Goal: Task Accomplishment & Management: Manage account settings

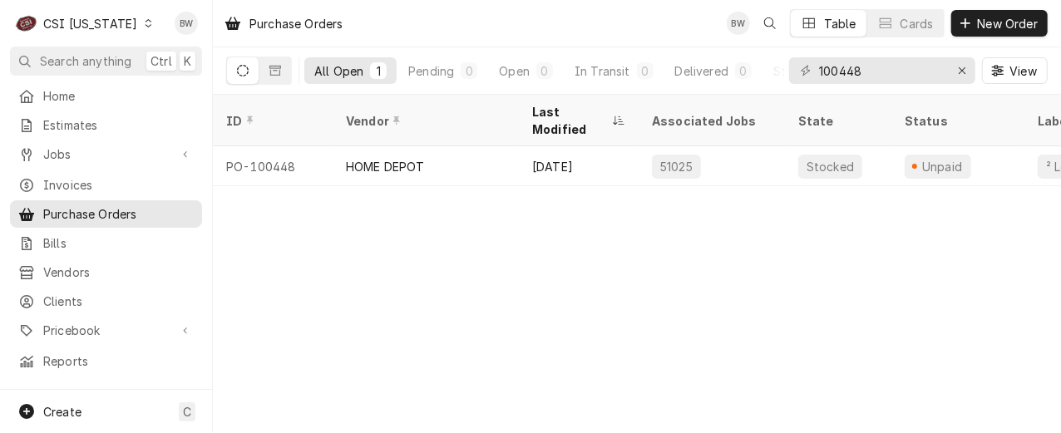
click at [412, 37] on div "Purchase Orders BW Table Cards New Order" at bounding box center [637, 23] width 848 height 47
click at [145, 24] on icon "Dynamic Content Wrapper" at bounding box center [148, 23] width 7 height 8
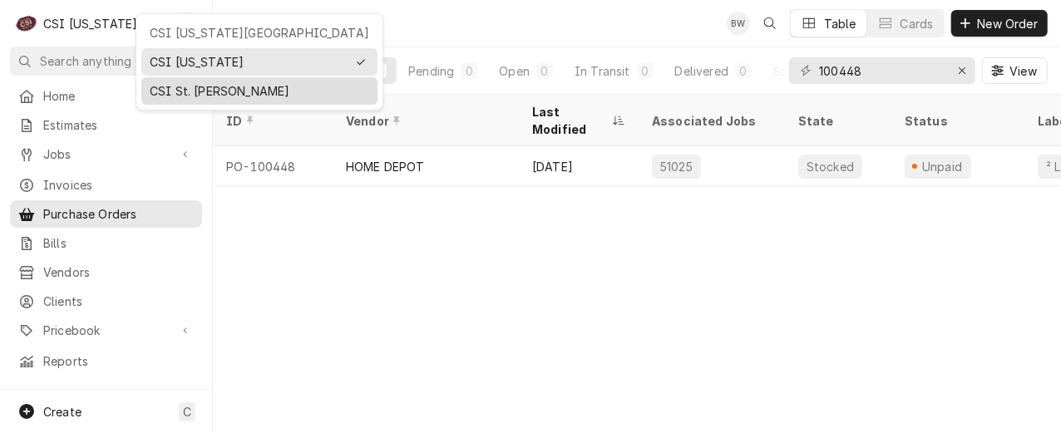
click at [168, 82] on div "CSI St. [PERSON_NAME]" at bounding box center [260, 90] width 220 height 17
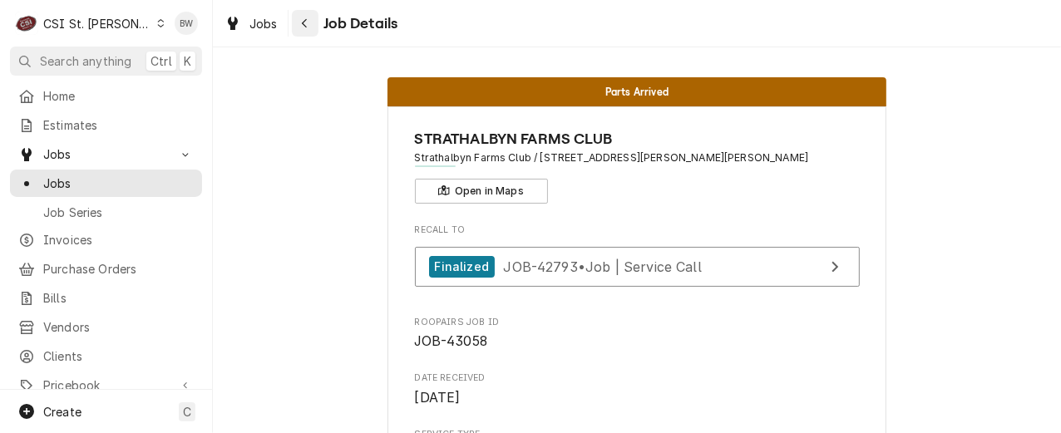
scroll to position [1081, 0]
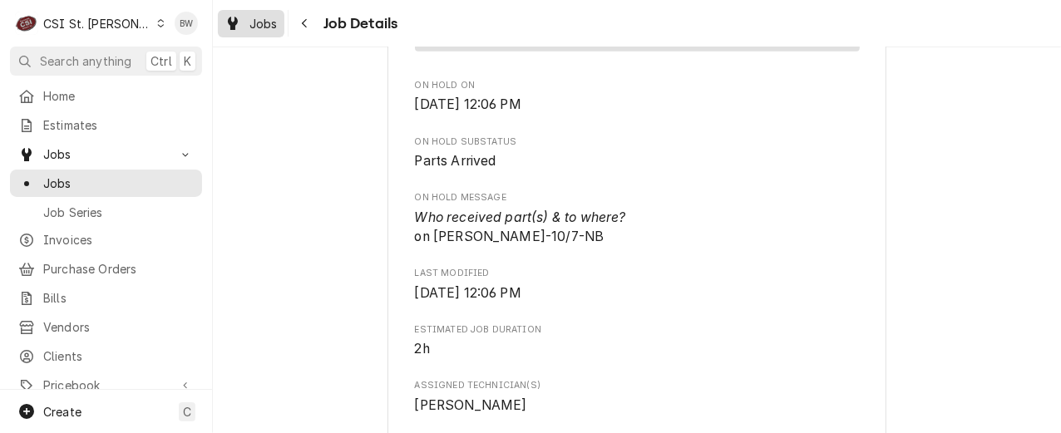
click at [273, 20] on span "Jobs" at bounding box center [263, 23] width 28 height 17
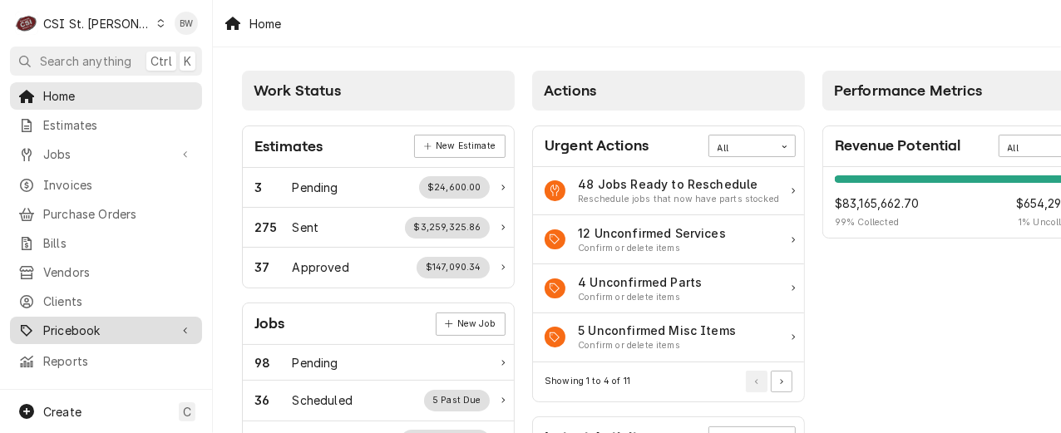
click at [72, 328] on span "Pricebook" at bounding box center [106, 330] width 126 height 17
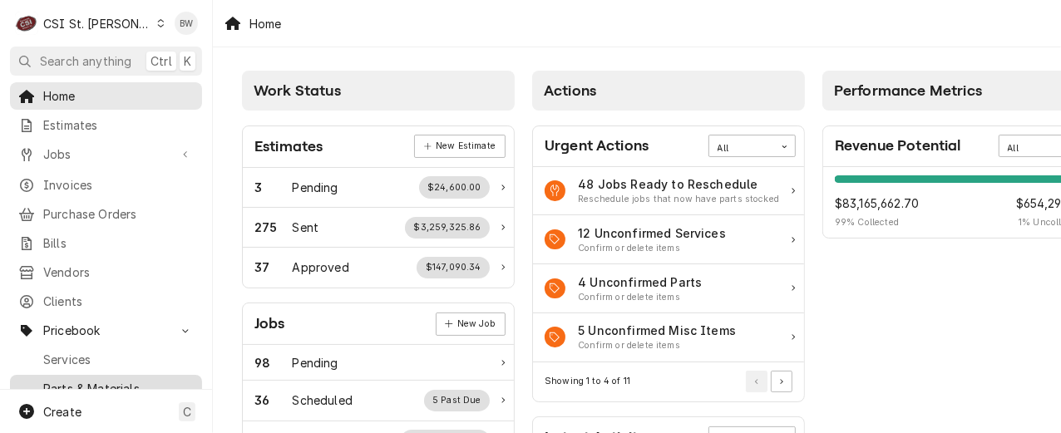
click at [76, 380] on span "Parts & Materials" at bounding box center [118, 388] width 150 height 17
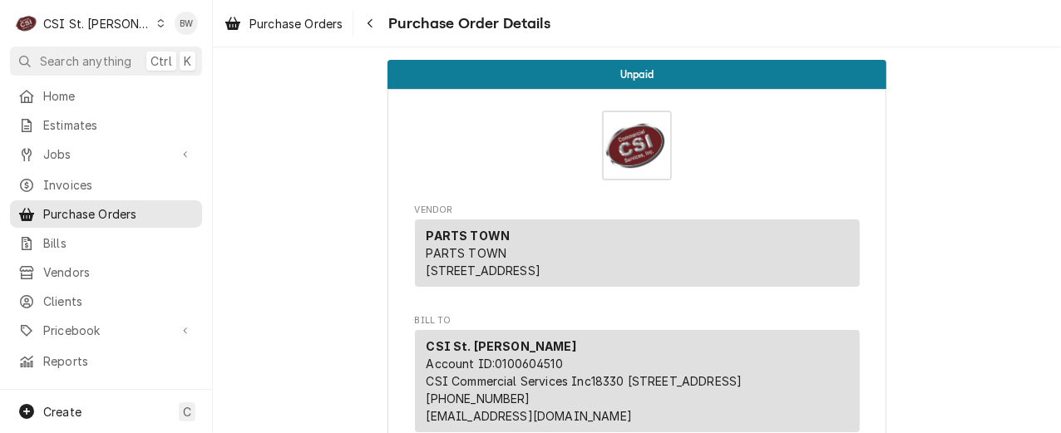
scroll to position [3326, 0]
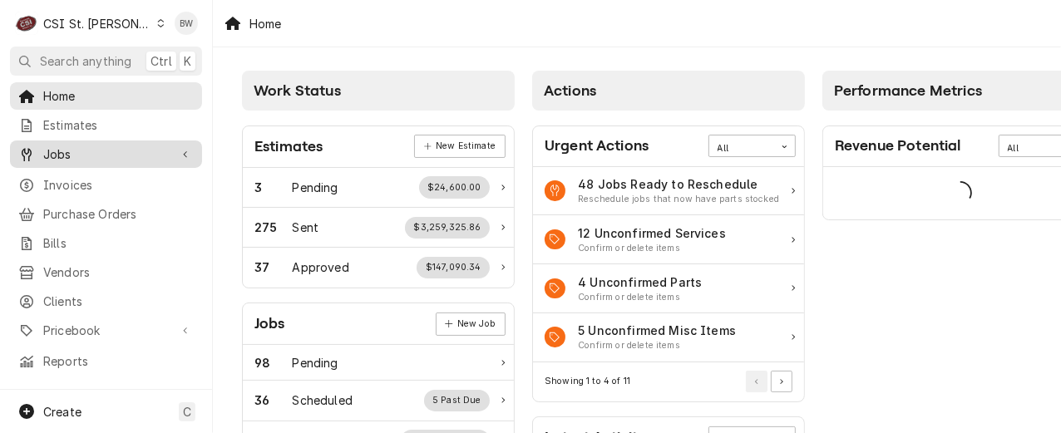
click at [97, 152] on span "Jobs" at bounding box center [106, 154] width 126 height 17
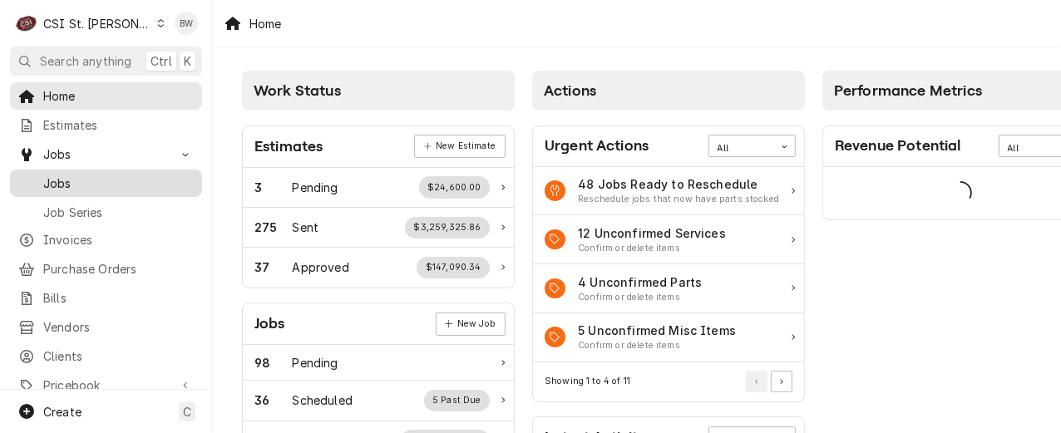
click at [91, 175] on span "Jobs" at bounding box center [118, 183] width 150 height 17
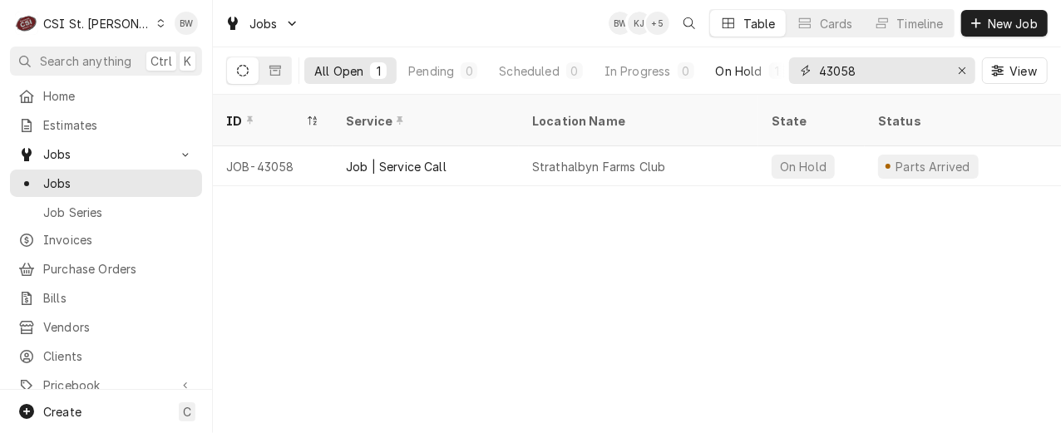
drag, startPoint x: 879, startPoint y: 72, endPoint x: 773, endPoint y: 64, distance: 105.9
click at [776, 65] on div "All Open 1 Pending 0 Scheduled 0 In Progress 0 On Hold 1 Completed 0 43058 View" at bounding box center [636, 70] width 821 height 47
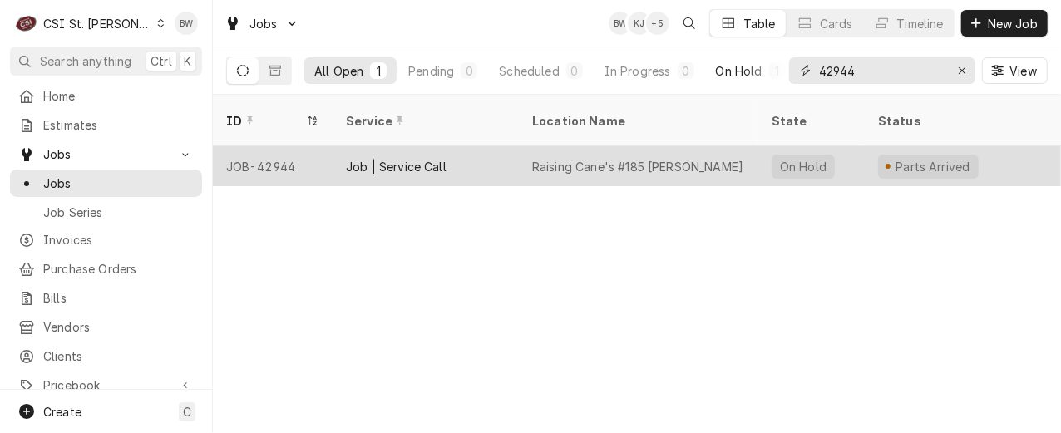
type input "42944"
click at [283, 146] on div "JOB-42944" at bounding box center [273, 166] width 120 height 40
click at [281, 146] on div "JOB-42944" at bounding box center [273, 166] width 120 height 40
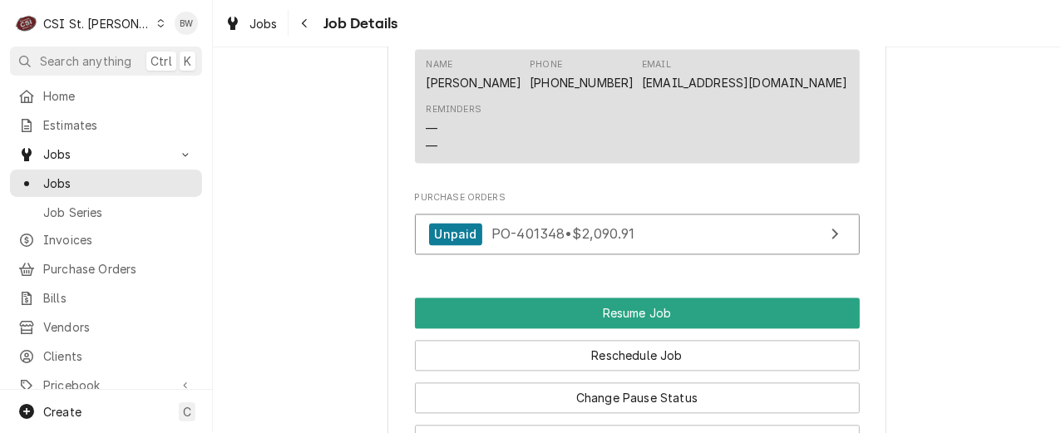
scroll to position [1856, 0]
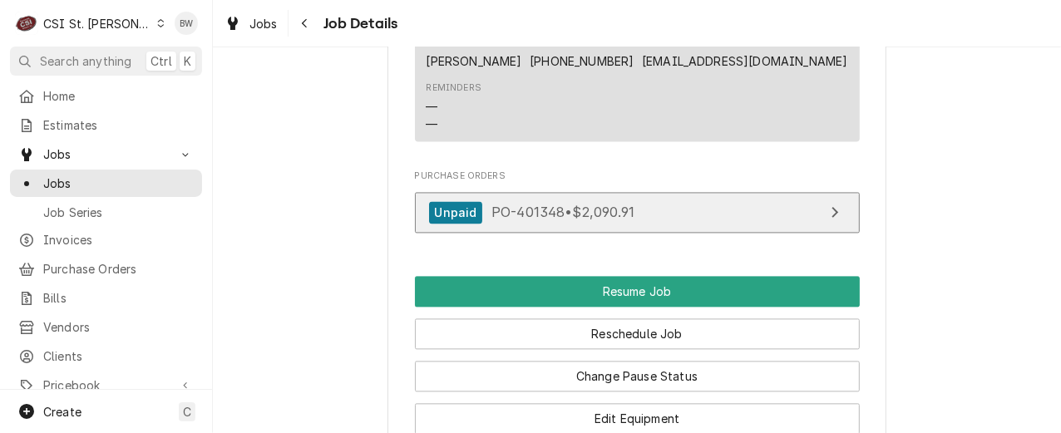
click at [510, 220] on span "PO-401348 • $2,090.91" at bounding box center [562, 212] width 143 height 17
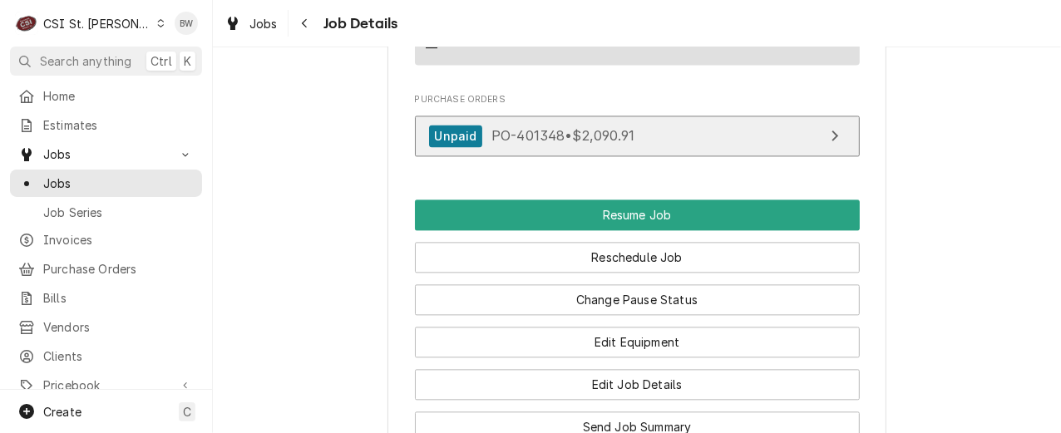
scroll to position [2105, 0]
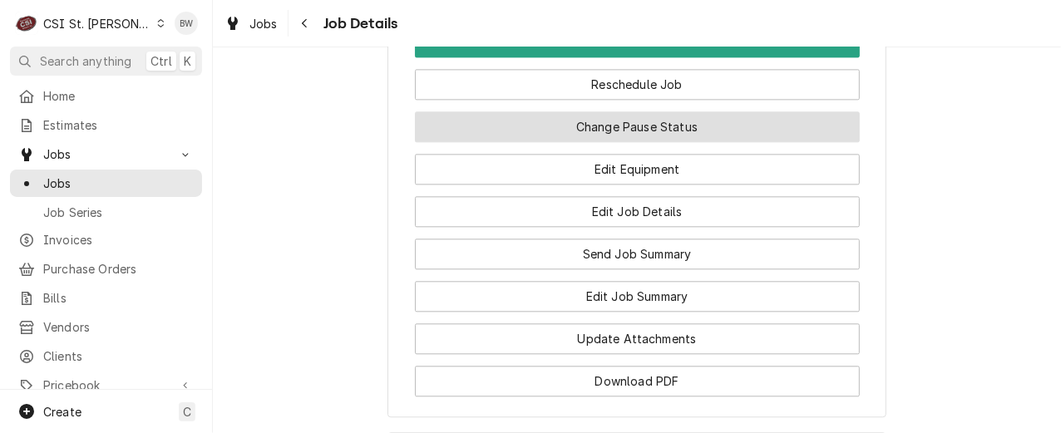
click at [602, 142] on button "Change Pause Status" at bounding box center [637, 126] width 445 height 31
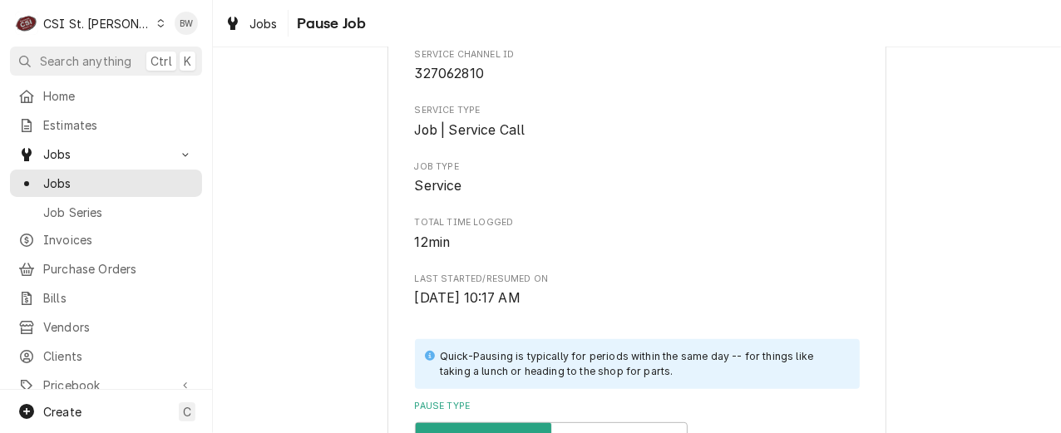
scroll to position [499, 0]
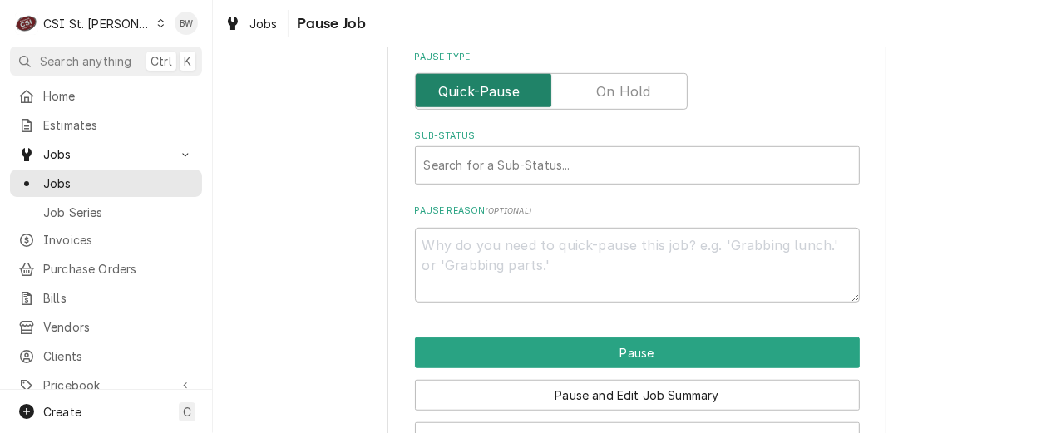
click at [613, 102] on input "Pause Type" at bounding box center [551, 91] width 258 height 37
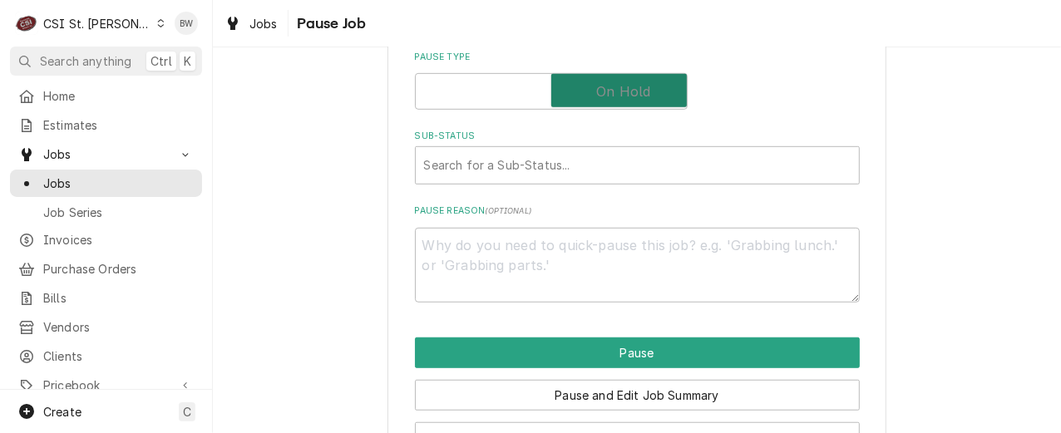
checkbox input "true"
click at [494, 165] on div "Sub-Status" at bounding box center [637, 165] width 427 height 30
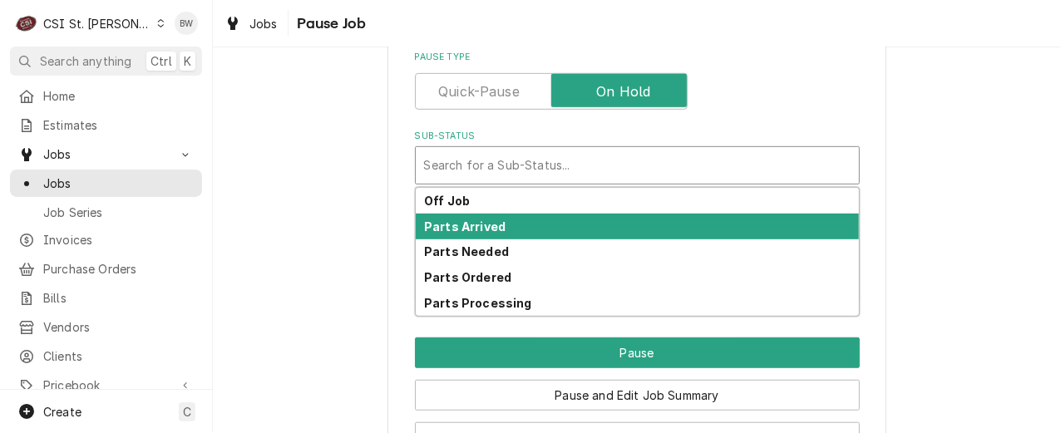
click at [496, 219] on div "Parts Arrived" at bounding box center [637, 227] width 443 height 26
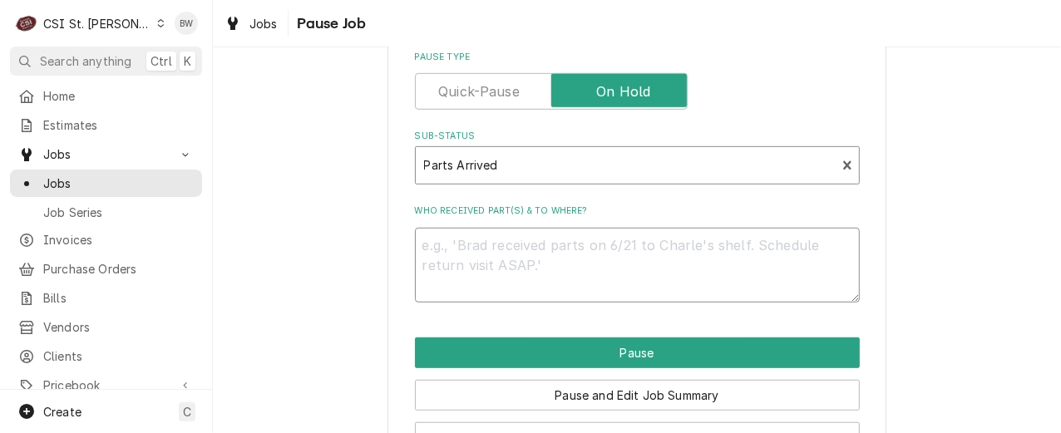
click at [470, 254] on textarea "Who received part(s) & to where?" at bounding box center [637, 265] width 445 height 75
type textarea "x"
type textarea "A"
type textarea "x"
type textarea "Ac"
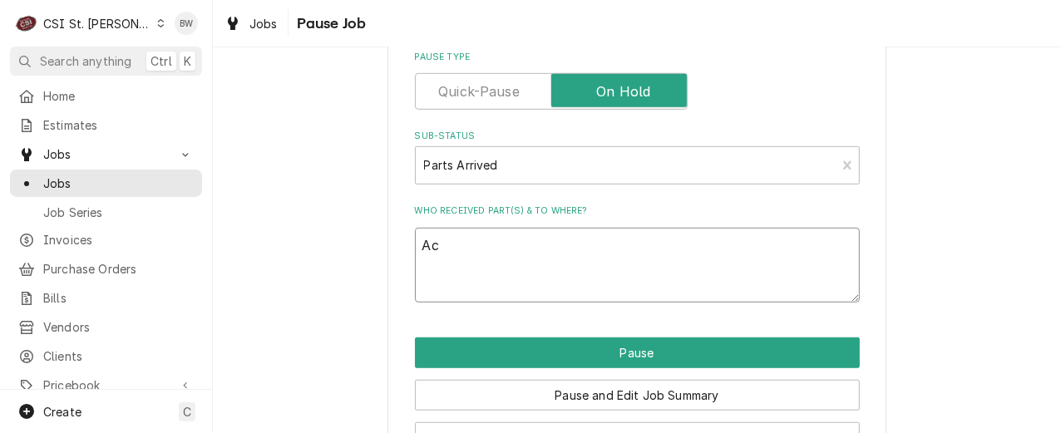
type textarea "x"
type textarea "Acc"
type textarea "x"
type textarea "Acc-"
type textarea "x"
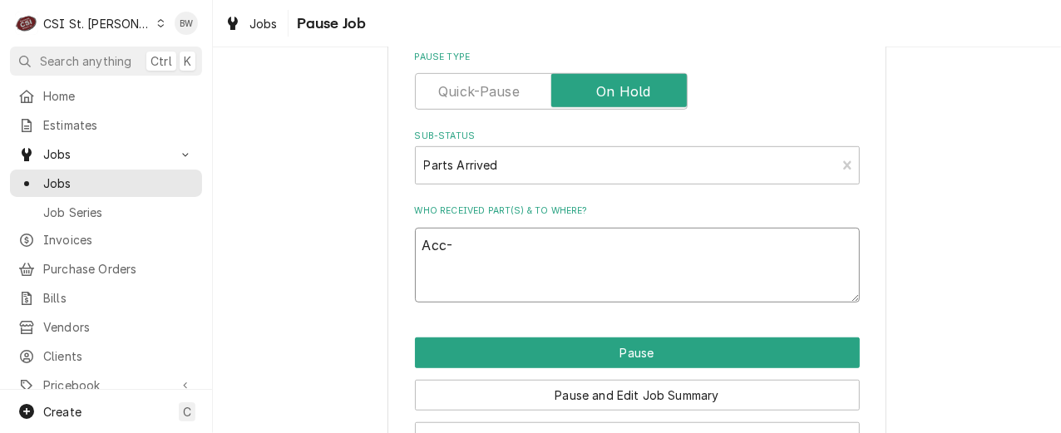
type textarea "Acc-A"
type textarea "x"
type textarea "Acc-AT"
type textarea "x"
type textarea "Acc-AT2"
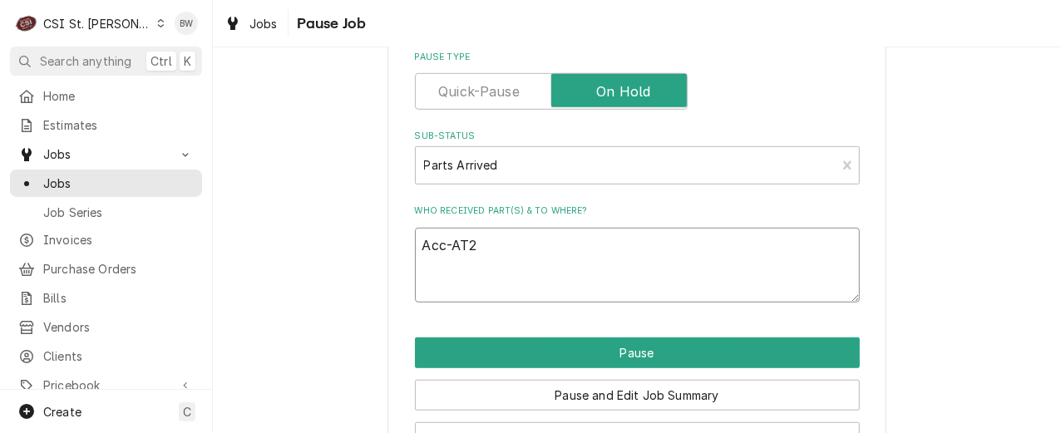
type textarea "x"
type textarea "Acc-AT2E"
type textarea "x"
type textarea "Acc-AT2E-"
type textarea "x"
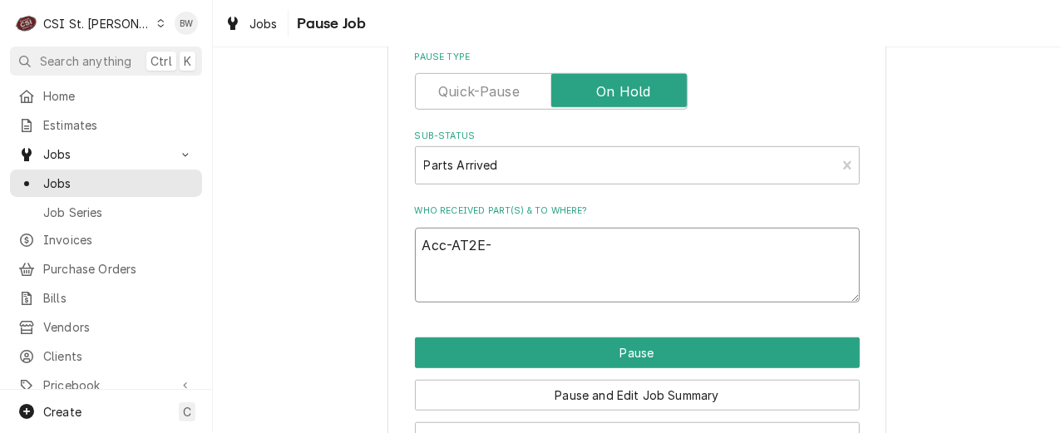
type textarea "Acc-AT2E-4"
type textarea "x"
type textarea "Acc-AT2E-47"
type textarea "x"
type textarea "Acc-AT2E-471"
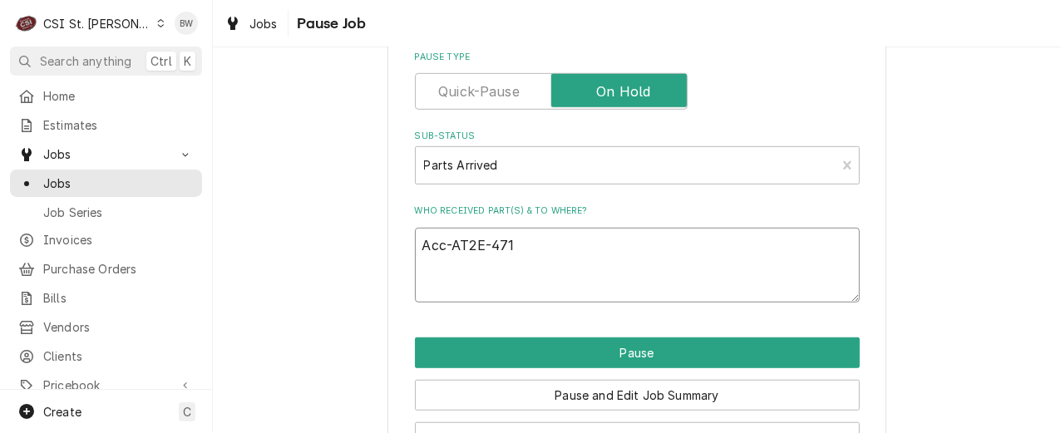
type textarea "x"
type textarea "Acc-AT2E-4717"
type textarea "x"
type textarea "Acc-AT2E-4717-"
type textarea "x"
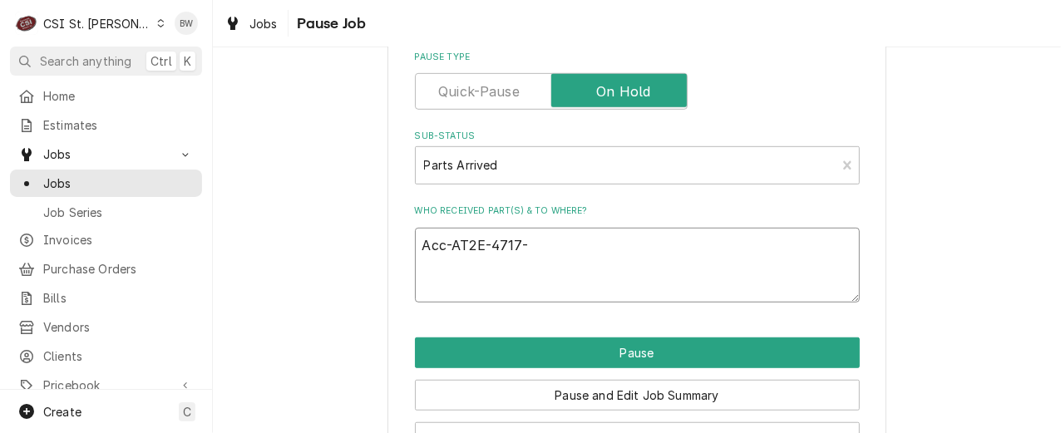
type textarea "Acc-AT2E-4717-1"
type textarea "x"
type textarea "Acc-AT2E-4717-1"
type textarea "x"
type textarea "Acc-AT2E-4717-1 m"
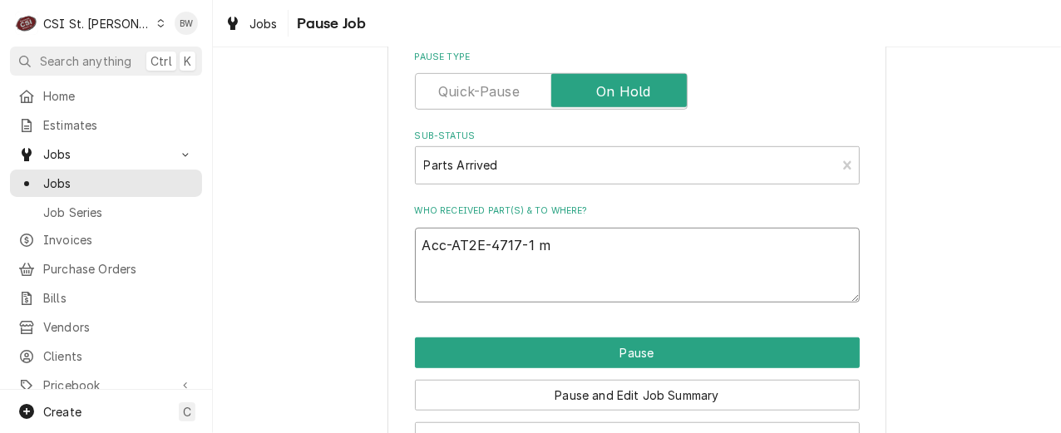
type textarea "x"
type textarea "Acc-AT2E-4717-1 mo"
type textarea "x"
type textarea "Acc-AT2E-4717-1 mov"
type textarea "x"
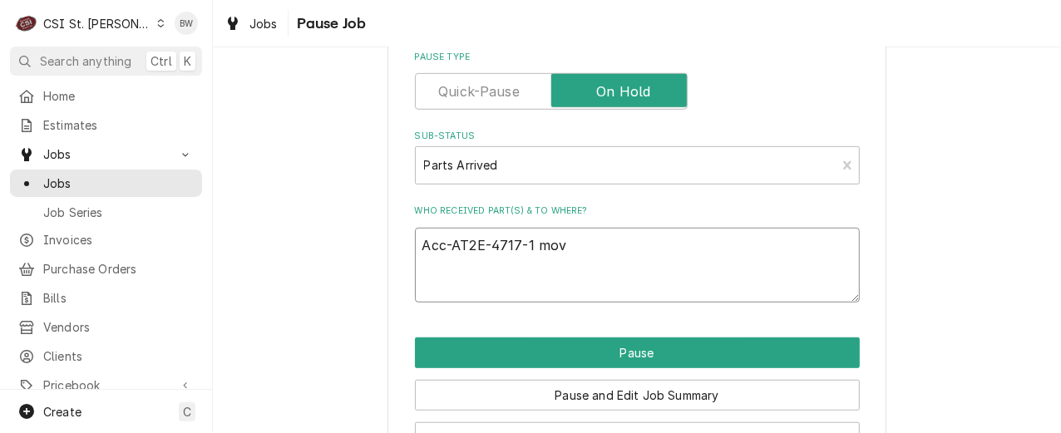
type textarea "Acc-AT2E-4717-1 move"
type textarea "x"
type textarea "Acc-AT2E-4717-1 moved"
type textarea "x"
type textarea "Acc-AT2E-4717-1 moved t"
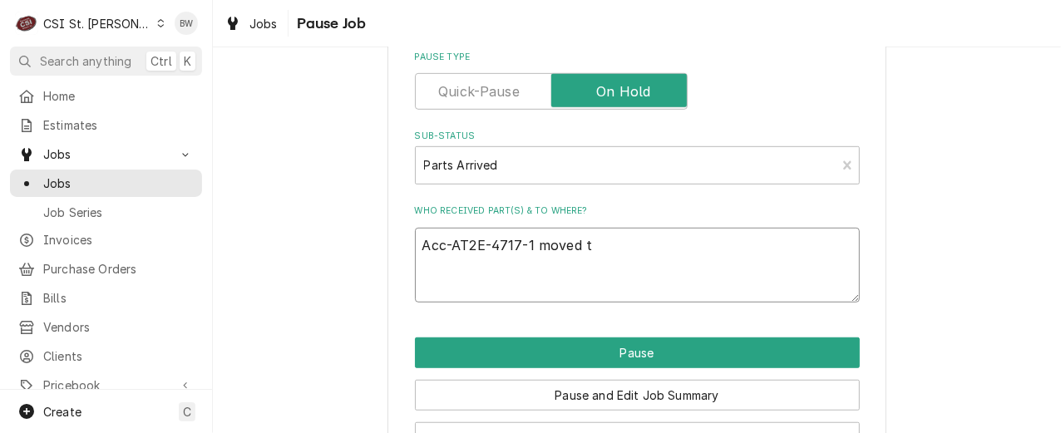
type textarea "x"
type textarea "Acc-AT2E-4717-1 moved to"
type textarea "x"
type textarea "Acc-AT2E-4717-1 moved to"
type textarea "x"
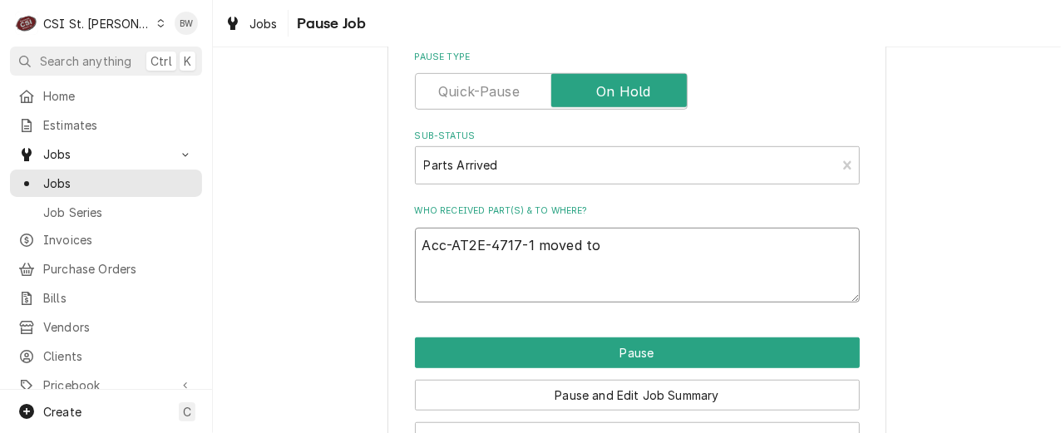
type textarea "Acc-AT2E-4717-1 moved to C"
type textarea "x"
type textarea "Acc-AT2E-4717-1 moved to Co"
type textarea "x"
type textarea "Acc-AT2E-4717-1 moved to Cou"
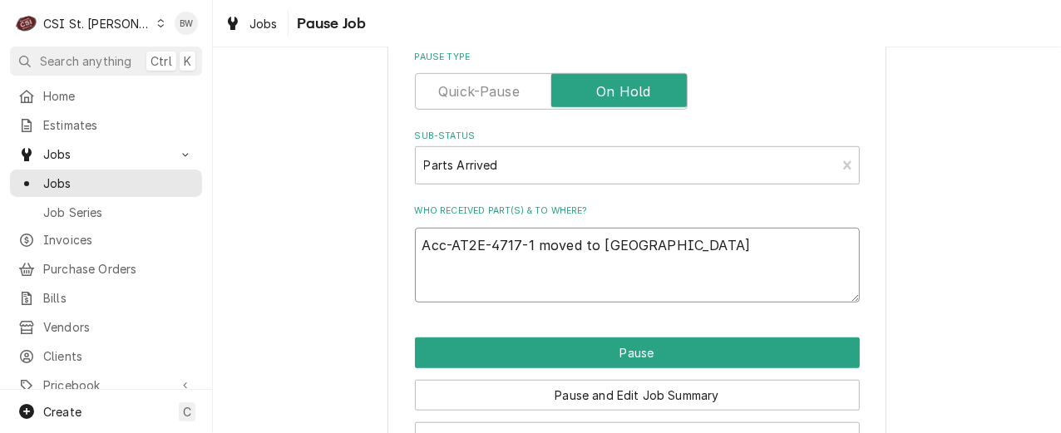
type textarea "x"
type textarea "Acc-AT2E-4717-1 moved to Cour"
type textarea "x"
type textarea "Acc-AT2E-4717-1 moved to Court"
type textarea "x"
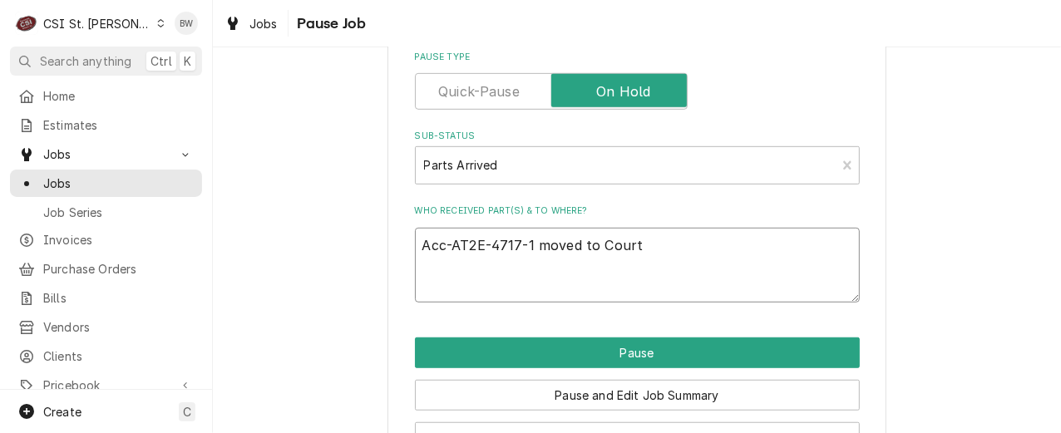
type textarea "Acc-AT2E-4717-1 moved to Courtn"
type textarea "x"
type textarea "Acc-AT2E-4717-1 moved to Courtne"
type textarea "x"
type textarea "Acc-AT2E-4717-1 moved to Courtney"
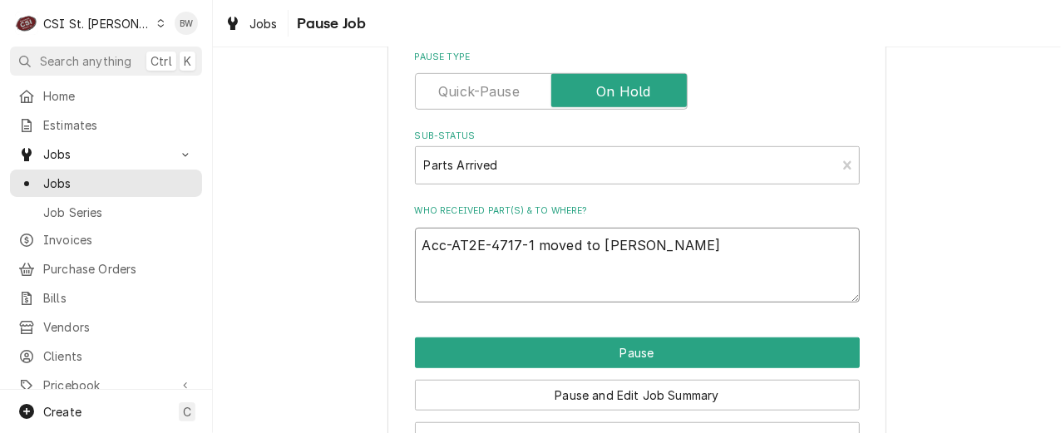
click at [442, 246] on textarea "Acc-AT2E-4717-1 moved to Courtney" at bounding box center [637, 265] width 445 height 75
type textarea "x"
type textarea "Ac-AT2E-4717-1 moved to Courtney"
type textarea "x"
type textarea "A-AT2E-4717-1 moved to Courtney"
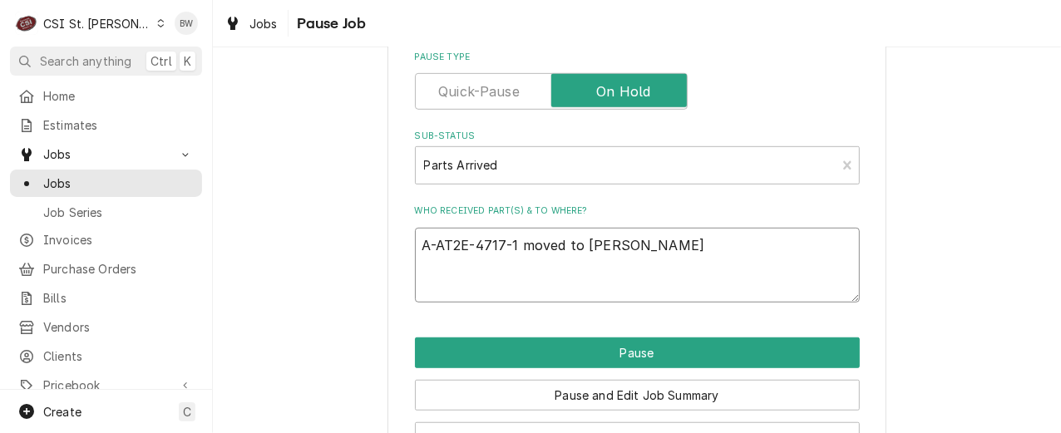
type textarea "x"
type textarea "AC-AT2E-4717-1 moved to Courtney"
type textarea "x"
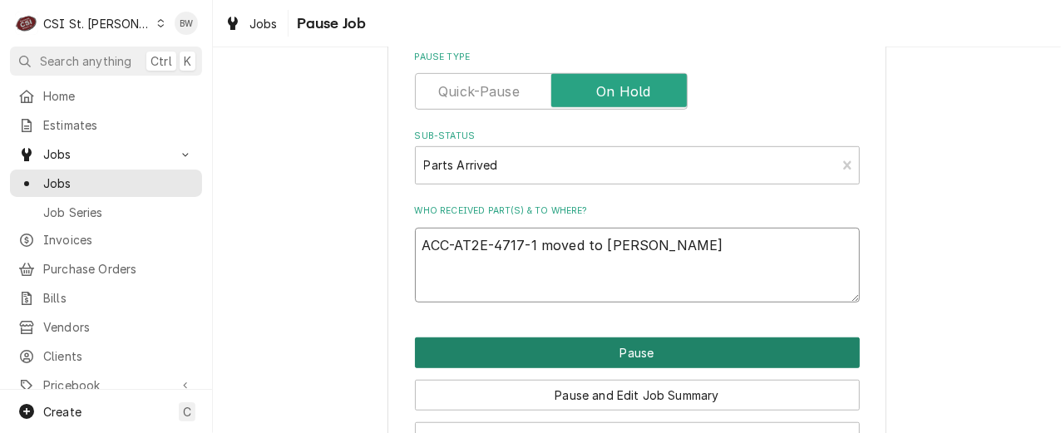
type textarea "ACC-AT2E-4717-1 moved to Courtney"
click at [609, 348] on button "Pause" at bounding box center [637, 353] width 445 height 31
type textarea "x"
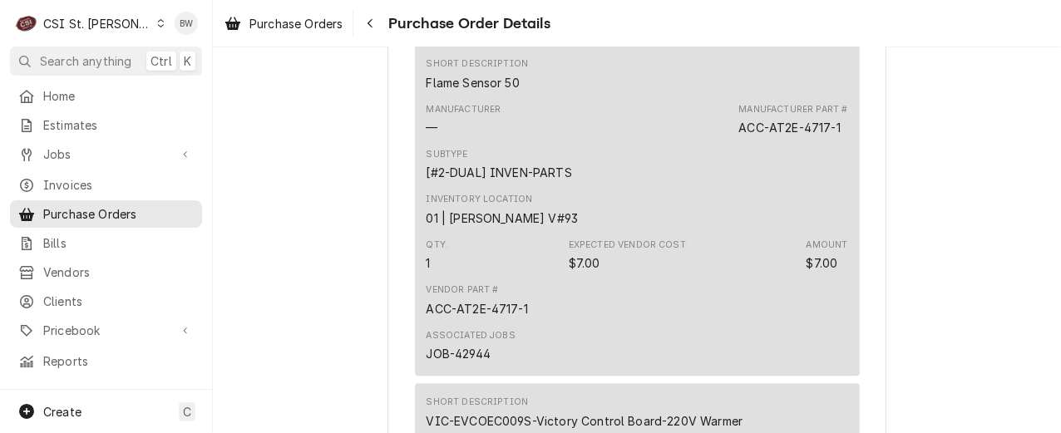
scroll to position [2328, 0]
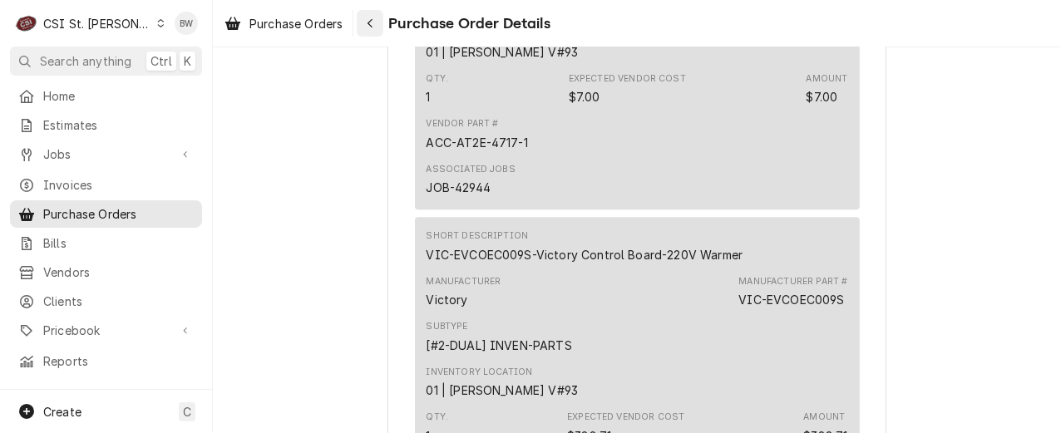
click at [368, 23] on icon "Navigate back" at bounding box center [370, 23] width 7 height 12
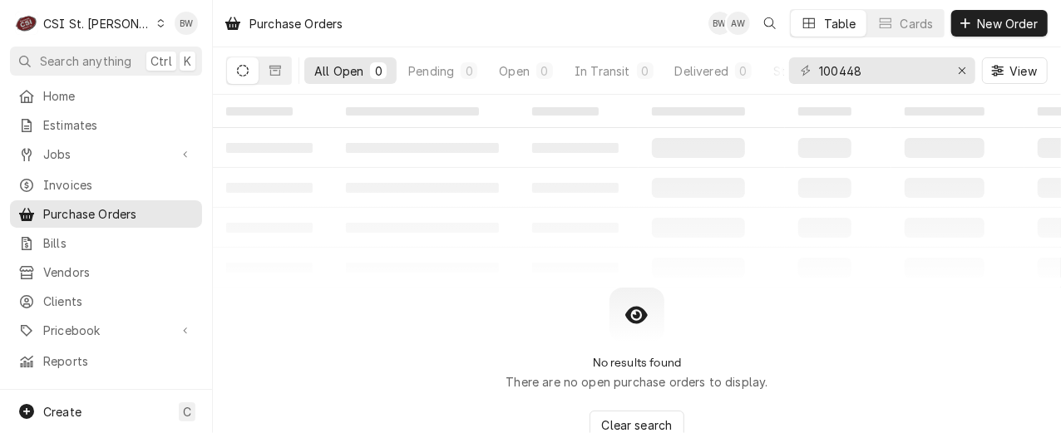
click at [358, 281] on table "‌ ‌ ‌ ‌ ‌ ‌ ‌ ‌ ‌ ‌ ‌ ‌ ‌ ‌ ‌ ‌ ‌ ‌ ‌ ‌ ‌ ‌ ‌ ‌ ‌ ‌ ‌ ‌ ‌ ‌ ‌ ‌ ‌ ‌ ‌ ‌ ‌ ‌ ‌ ‌…" at bounding box center [637, 191] width 848 height 193
click at [414, 44] on div "Purchase Orders BW AW KJ Table Cards New Order" at bounding box center [637, 23] width 848 height 47
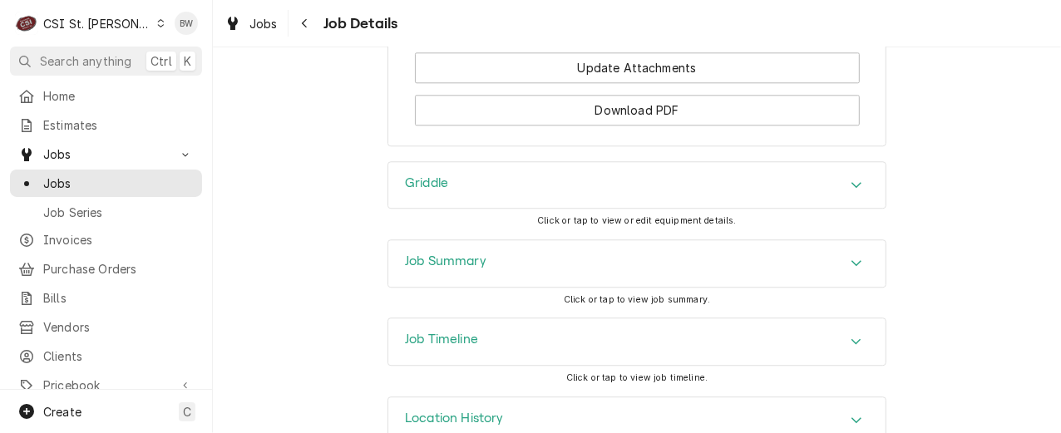
scroll to position [2355, 0]
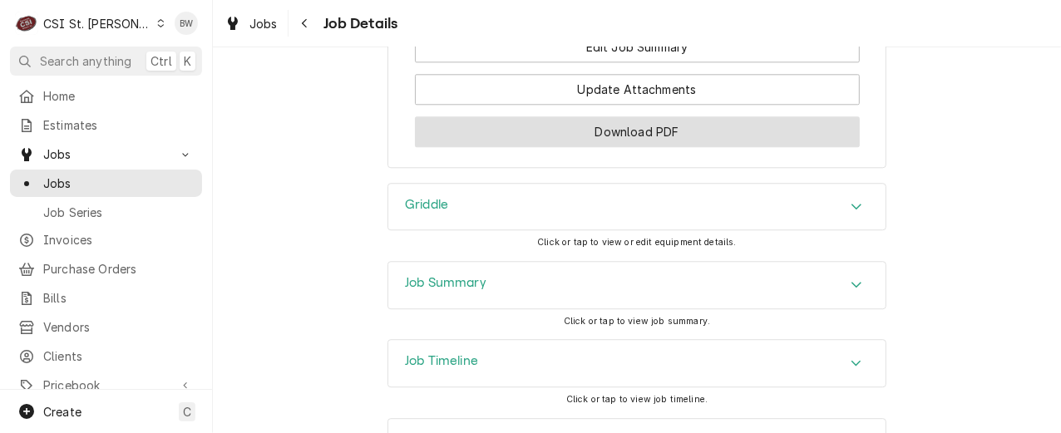
click at [624, 147] on button "Download PDF" at bounding box center [637, 131] width 445 height 31
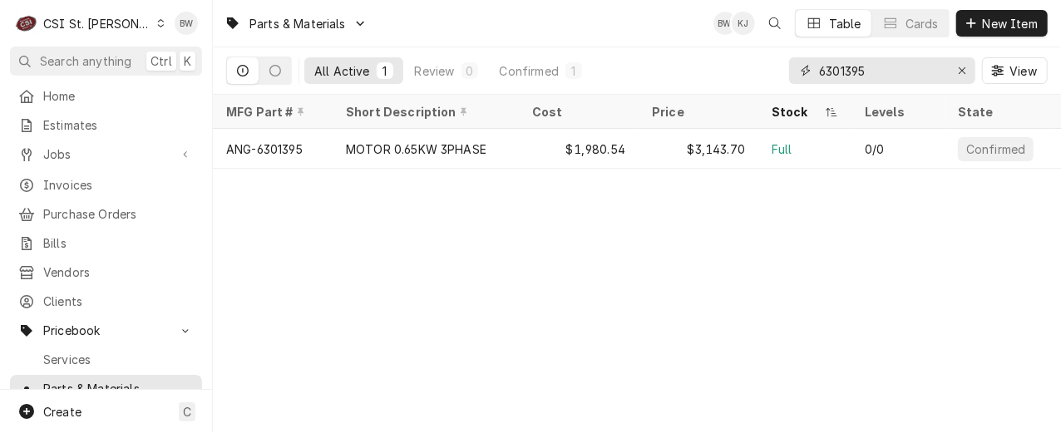
drag, startPoint x: 884, startPoint y: 62, endPoint x: 807, endPoint y: 67, distance: 76.7
click at [807, 67] on div "6301395" at bounding box center [882, 70] width 186 height 27
type input "a"
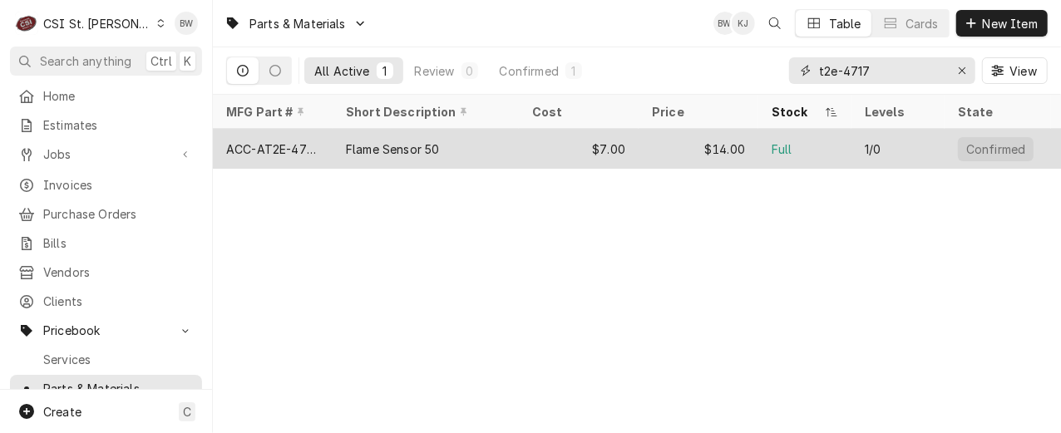
type input "t2e-4717"
click at [303, 141] on div "ACC-AT2E-4717-1" at bounding box center [272, 149] width 93 height 17
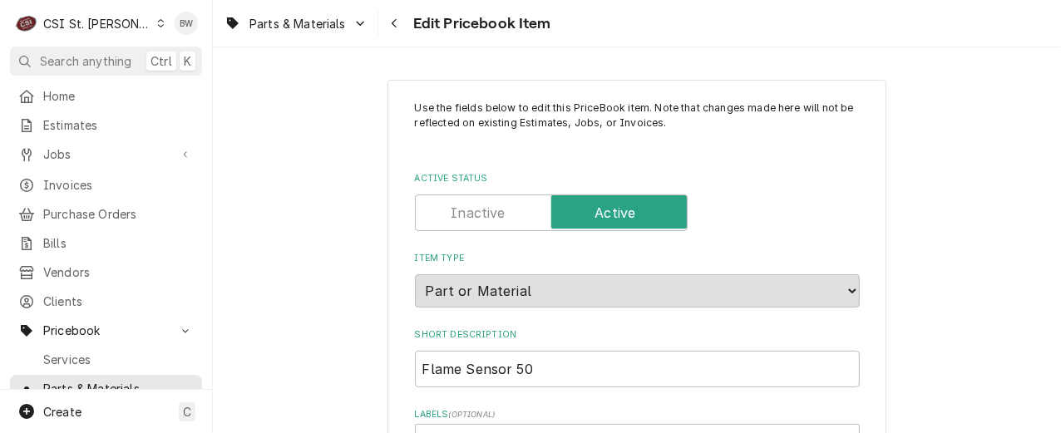
type textarea "x"
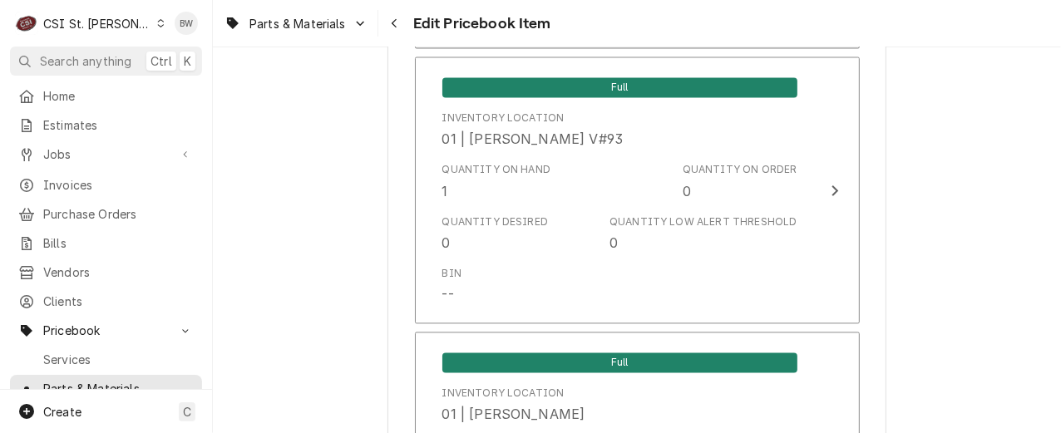
scroll to position [1746, 0]
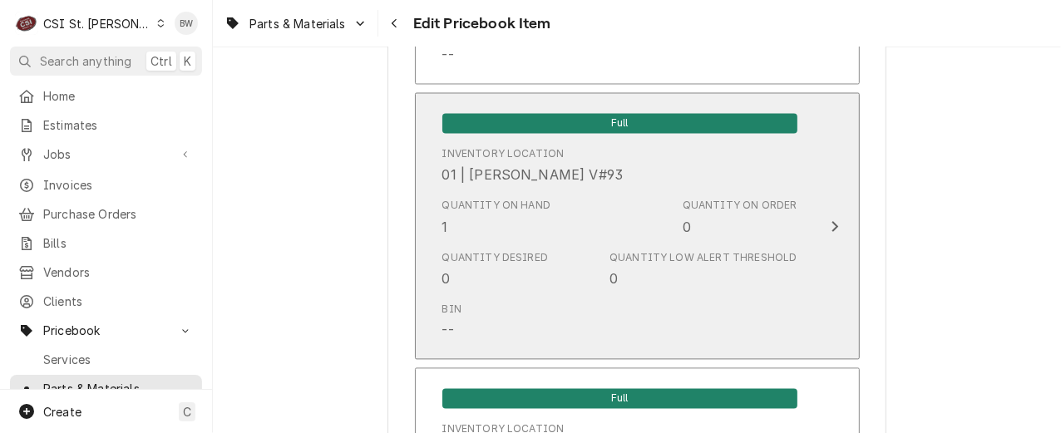
click at [551, 218] on div "Quantity on Hand 1 Quantity on Order 0" at bounding box center [619, 218] width 355 height 52
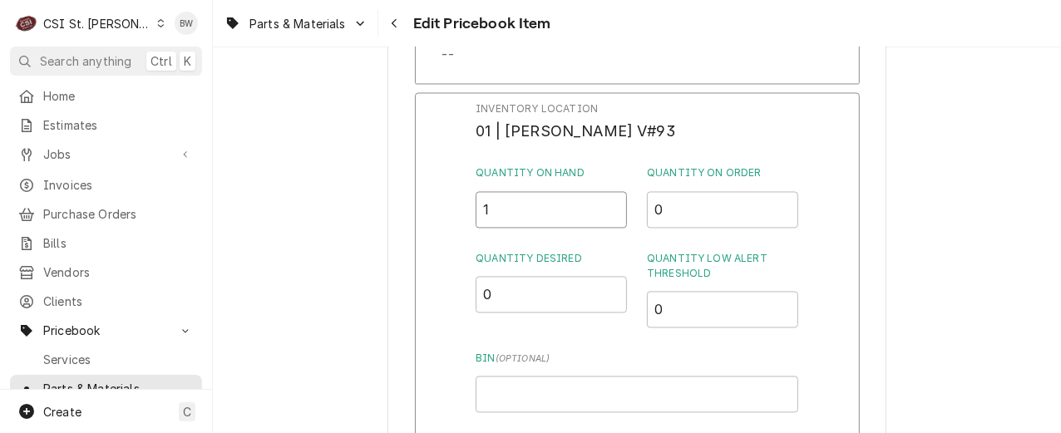
drag, startPoint x: 527, startPoint y: 220, endPoint x: 430, endPoint y: 213, distance: 97.5
click at [430, 213] on div "Inventory Location 01 | CHUCK WAMBOLDT V#93 Quantity on Hand 1 Quantity on Orde…" at bounding box center [637, 309] width 445 height 432
type input "0"
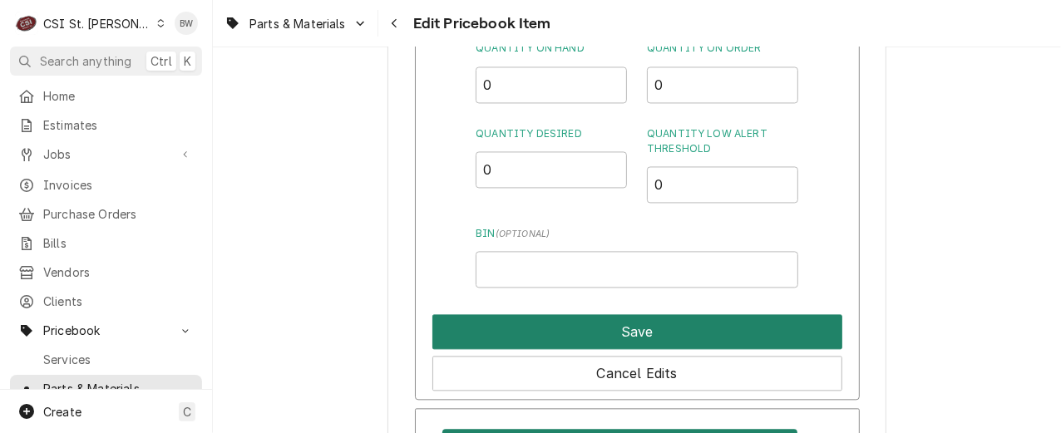
scroll to position [1912, 0]
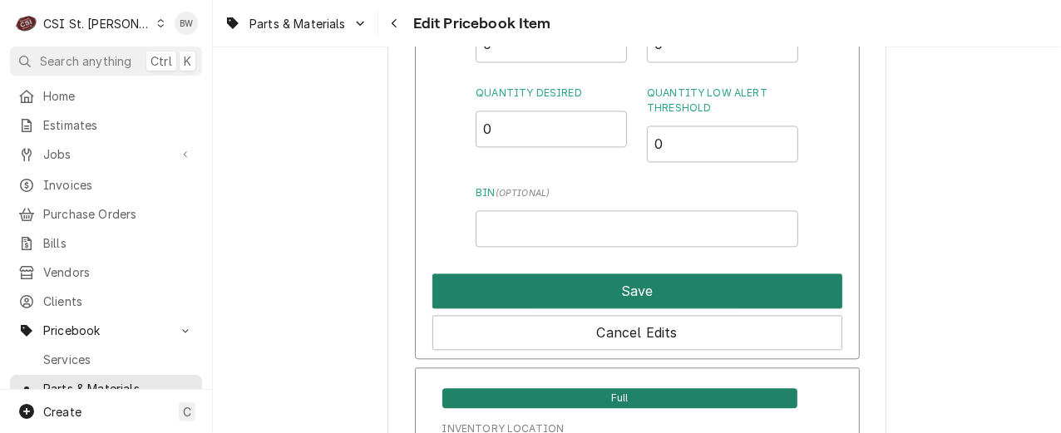
click at [585, 295] on button "Save" at bounding box center [637, 291] width 410 height 35
type textarea "x"
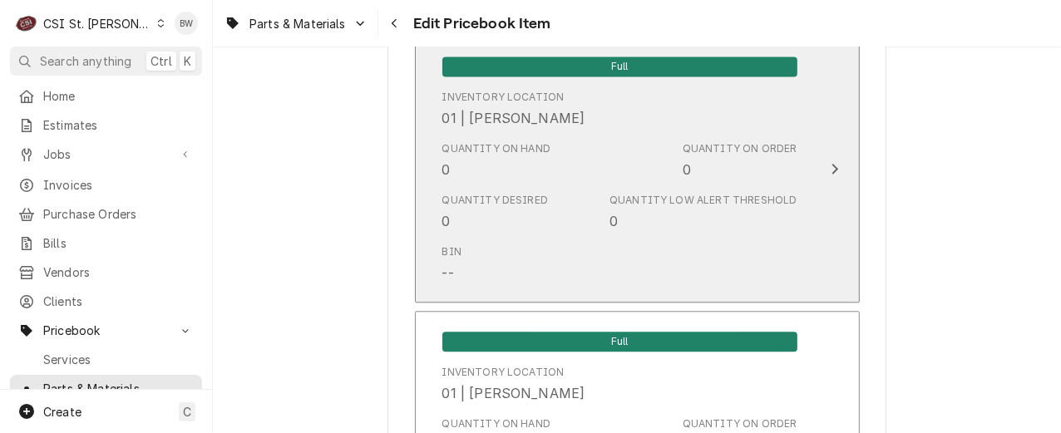
click at [551, 238] on div "Bin --" at bounding box center [619, 264] width 355 height 52
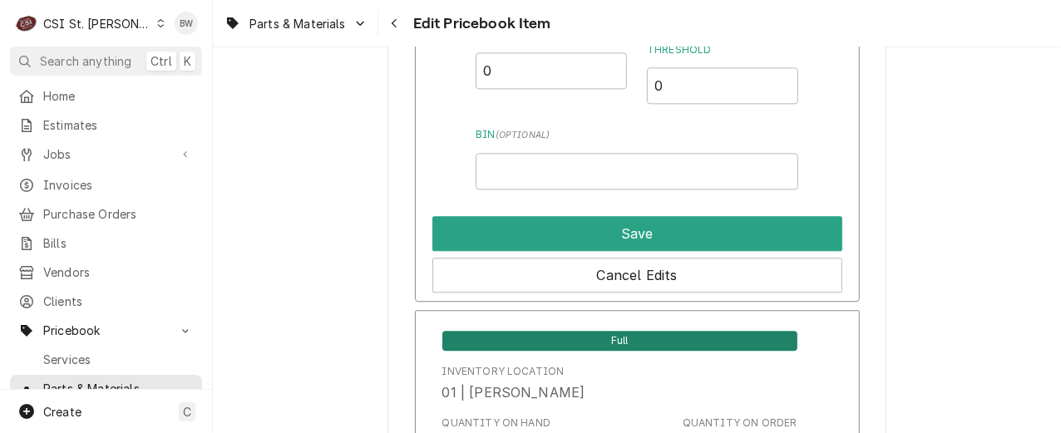
scroll to position [2162, 0]
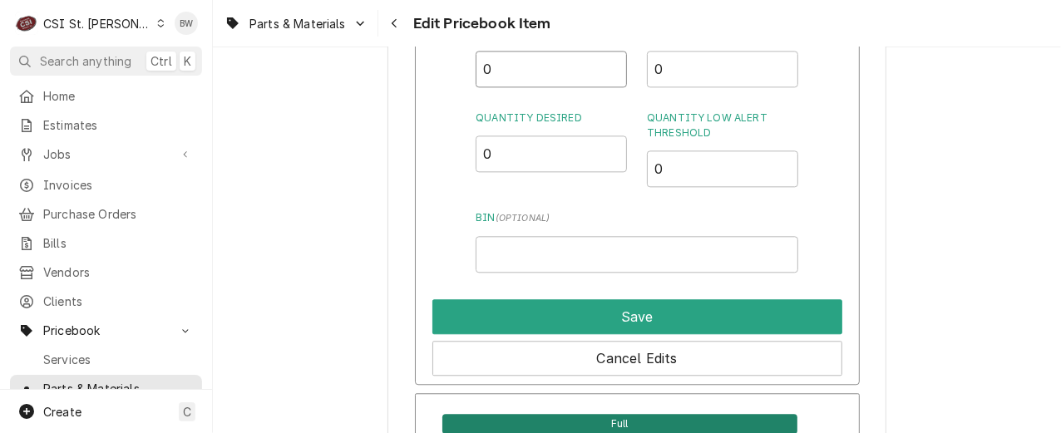
drag, startPoint x: 509, startPoint y: 78, endPoint x: 485, endPoint y: 79, distance: 24.1
click at [486, 79] on input "0" at bounding box center [551, 69] width 151 height 37
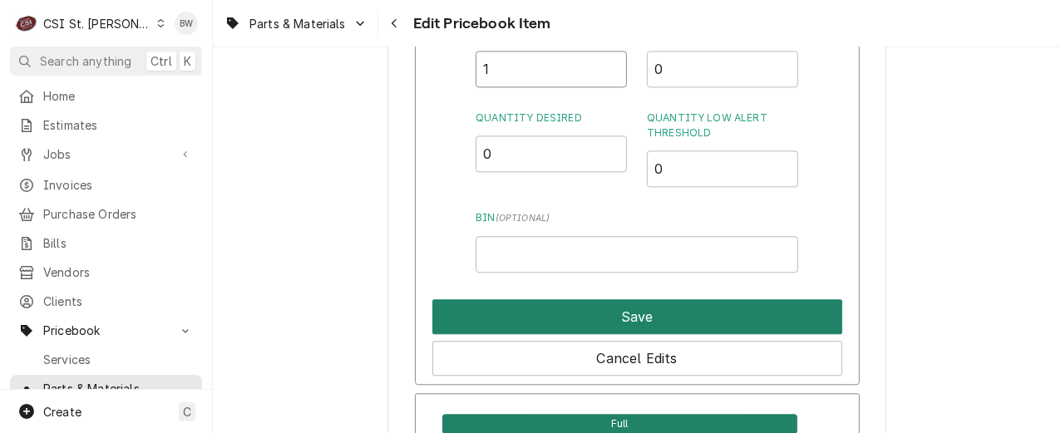
type input "1"
click at [628, 318] on button "Save" at bounding box center [637, 316] width 410 height 35
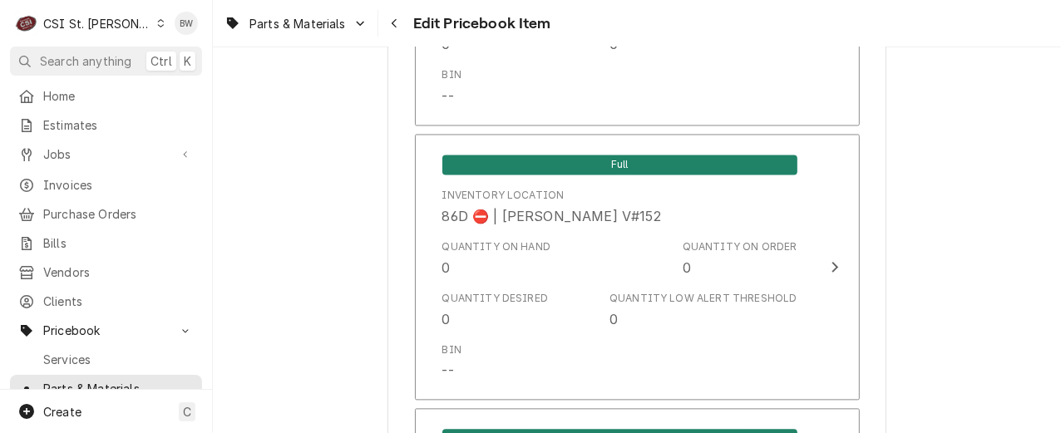
scroll to position [14701, 0]
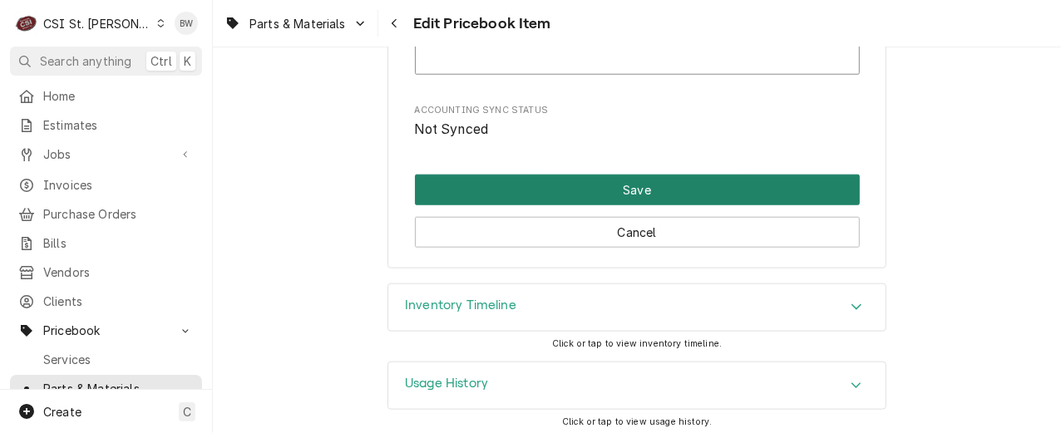
click at [616, 179] on button "Save" at bounding box center [637, 190] width 445 height 31
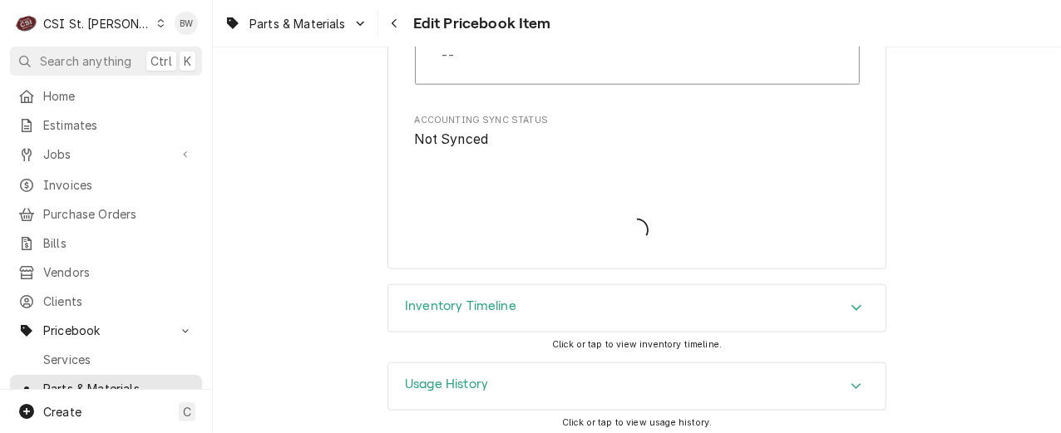
type textarea "x"
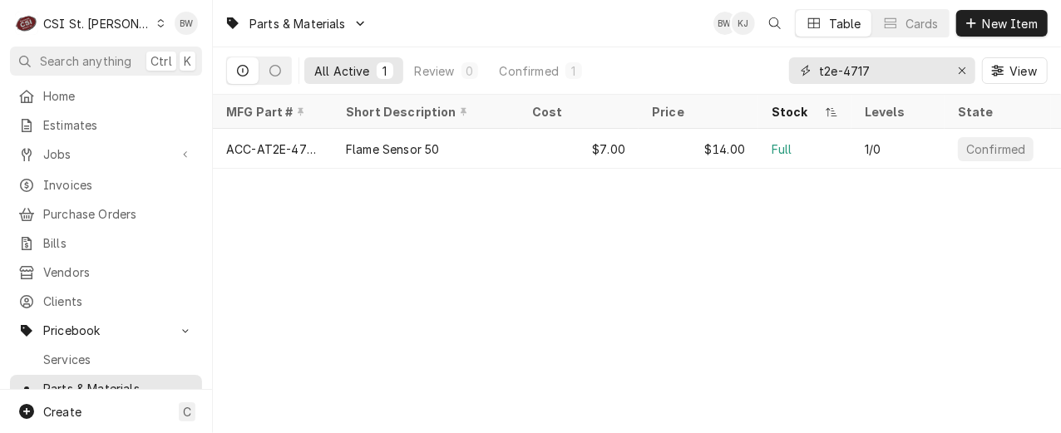
drag, startPoint x: 886, startPoint y: 68, endPoint x: 767, endPoint y: 75, distance: 119.9
click at [777, 75] on div "All Active 1 Review 0 Confirmed 1 t2e-4717 View" at bounding box center [636, 70] width 821 height 47
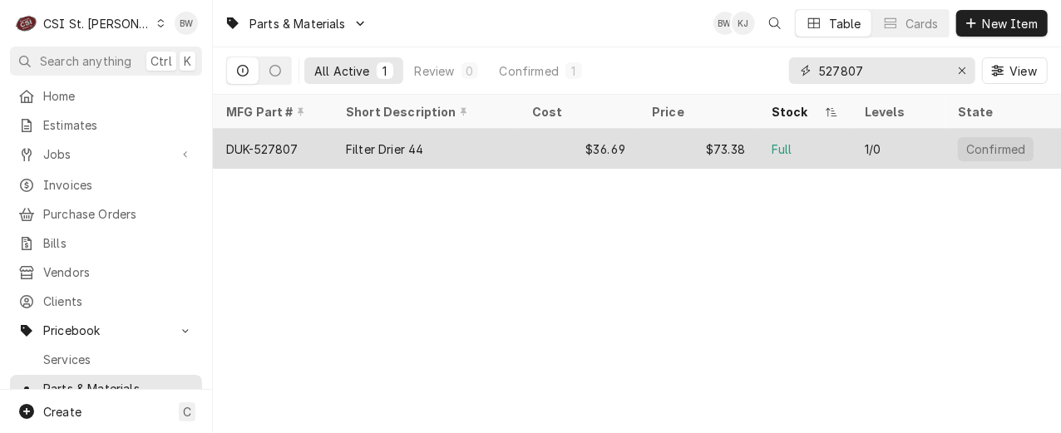
type input "527807"
click at [284, 146] on div "DUK-527807" at bounding box center [262, 149] width 72 height 17
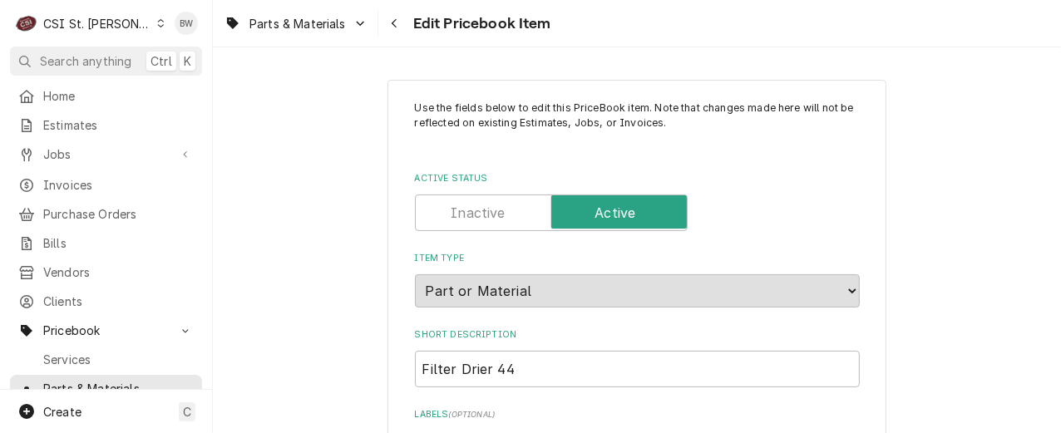
type textarea "x"
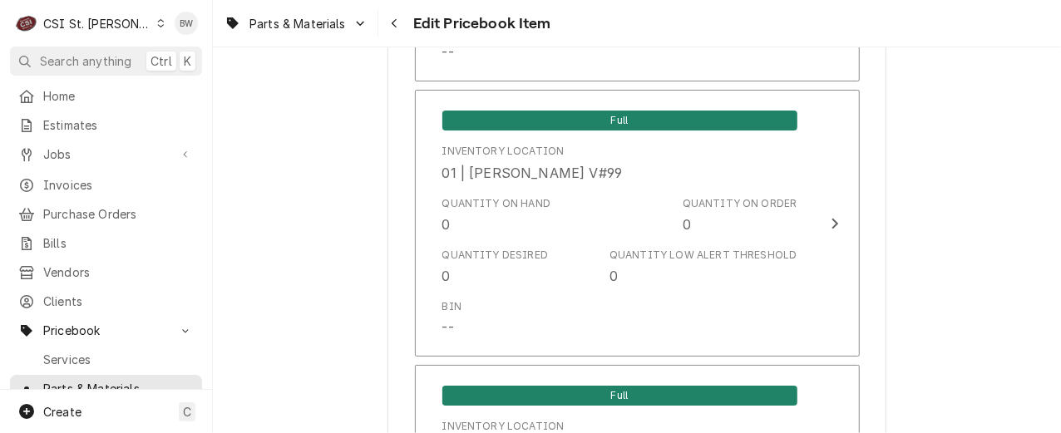
scroll to position [5903, 0]
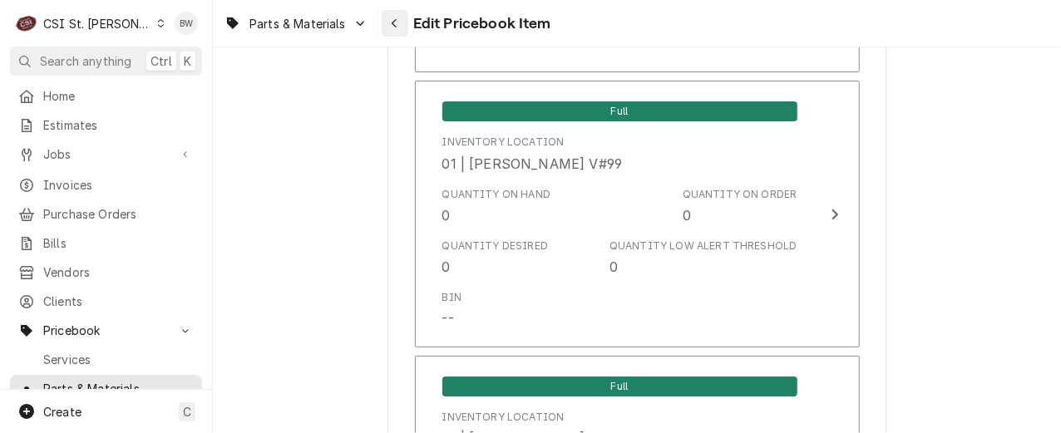
click at [398, 22] on icon "Navigate back" at bounding box center [394, 23] width 7 height 12
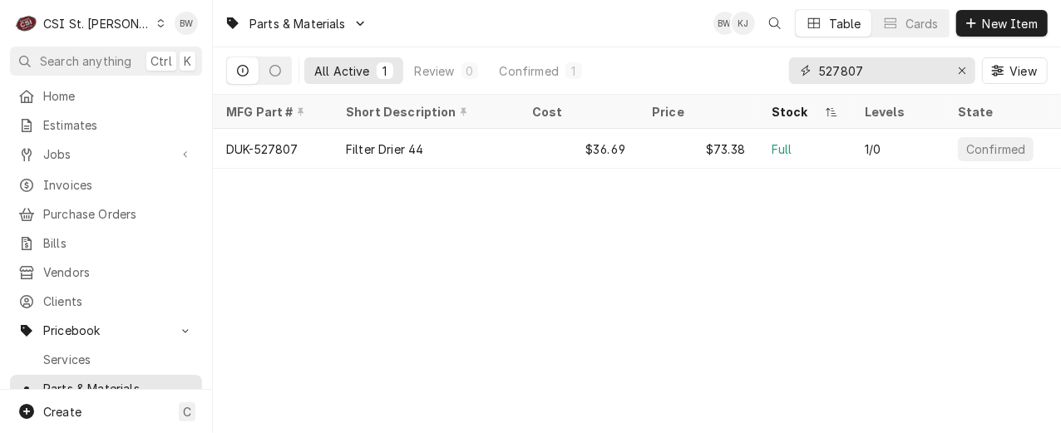
drag, startPoint x: 872, startPoint y: 77, endPoint x: 792, endPoint y: 84, distance: 80.1
click at [792, 84] on div "527807 View" at bounding box center [918, 70] width 259 height 47
paste input "013203"
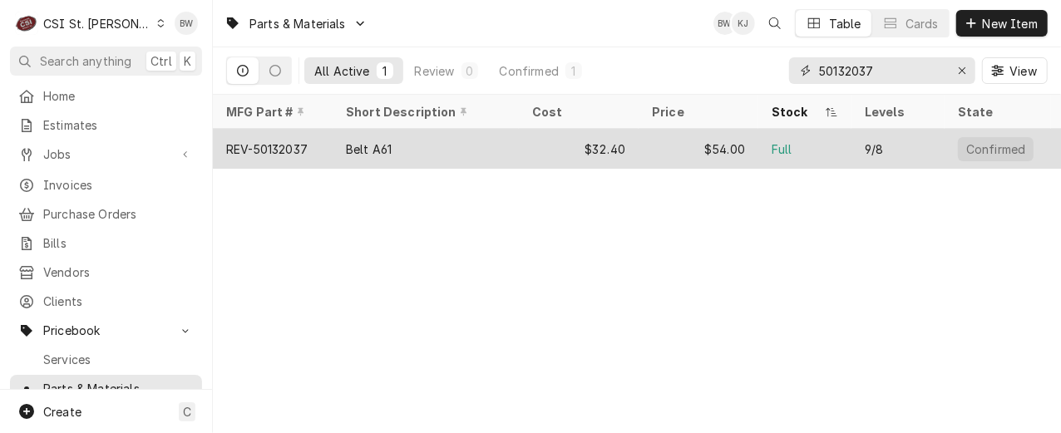
type input "50132037"
click at [302, 141] on div "REV-50132037" at bounding box center [266, 149] width 81 height 17
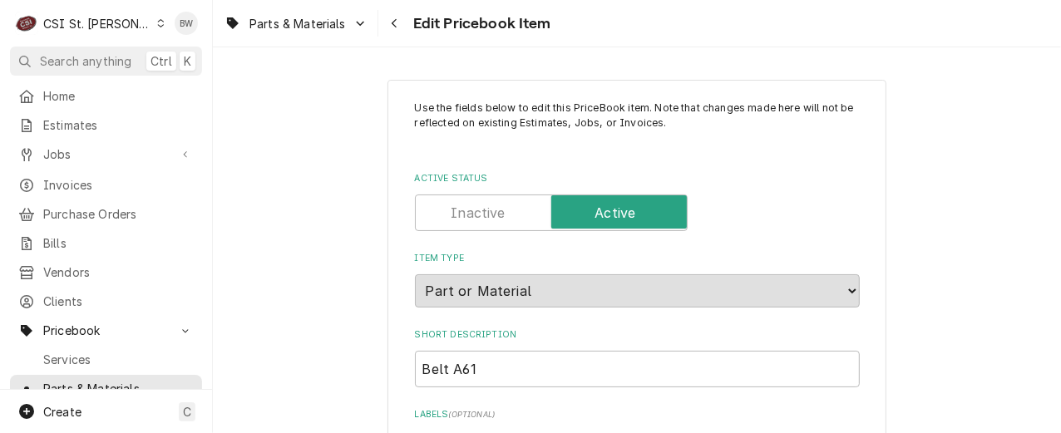
type textarea "x"
click at [325, 15] on span "Parts & Materials" at bounding box center [297, 23] width 96 height 17
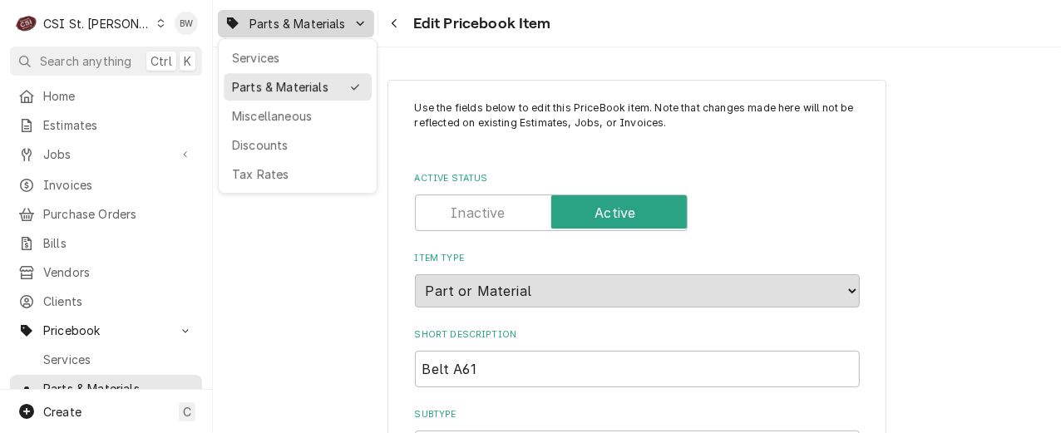
drag, startPoint x: 313, startPoint y: 86, endPoint x: 313, endPoint y: 57, distance: 29.1
click at [313, 86] on div "Parts & Materials" at bounding box center [286, 86] width 108 height 17
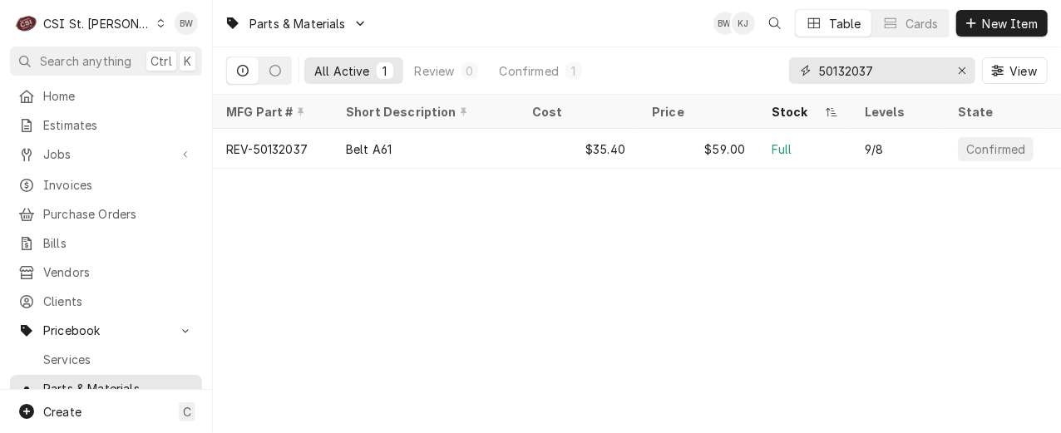
drag, startPoint x: 891, startPoint y: 72, endPoint x: 793, endPoint y: 72, distance: 98.1
click at [793, 72] on div "50132037" at bounding box center [882, 70] width 186 height 27
type input "a"
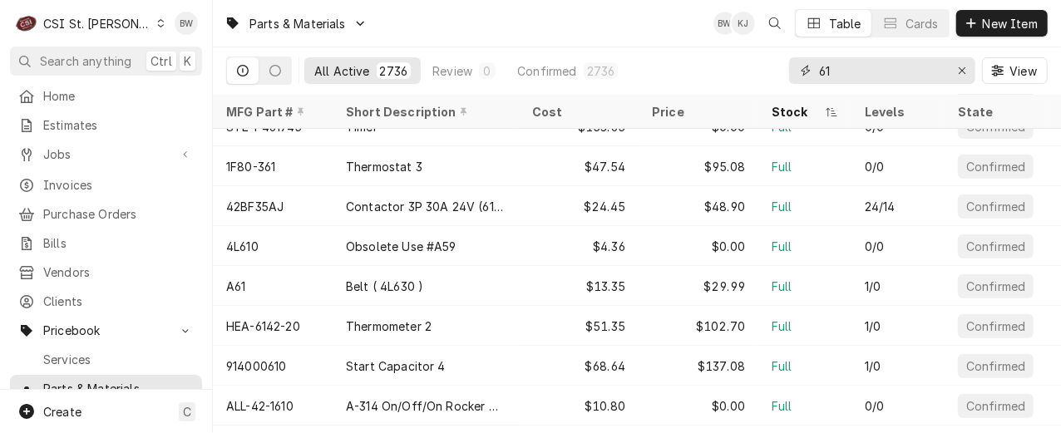
scroll to position [382, 0]
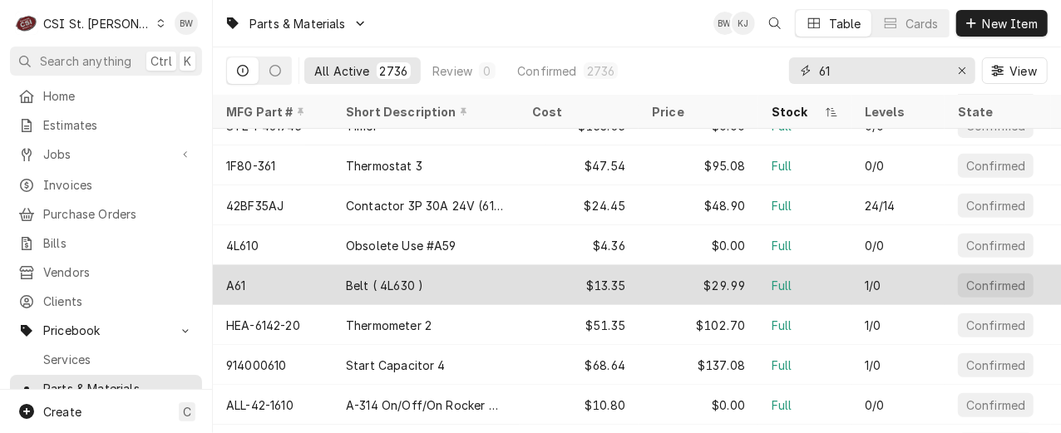
type input "61"
click at [249, 282] on div "A61" at bounding box center [273, 285] width 120 height 40
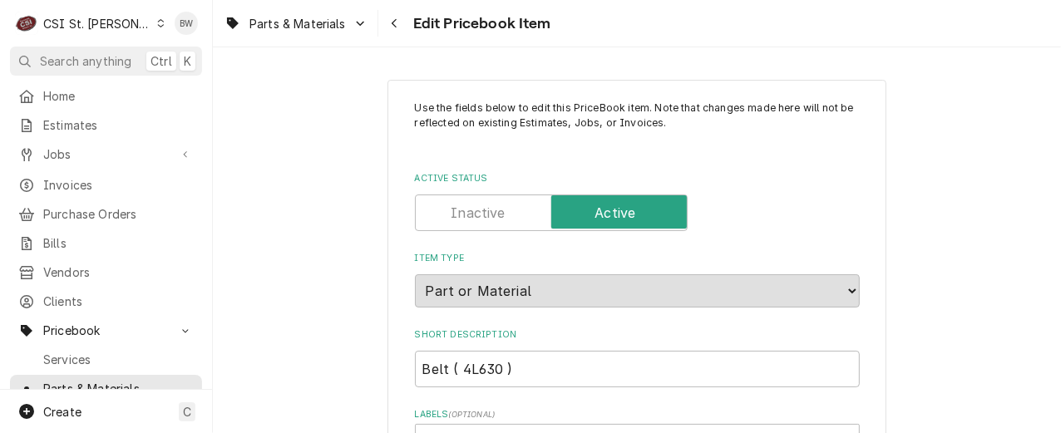
type textarea "x"
click at [343, 60] on div "Use the fields below to edit this PriceBook item. Note that changes made here w…" at bounding box center [637, 240] width 848 height 386
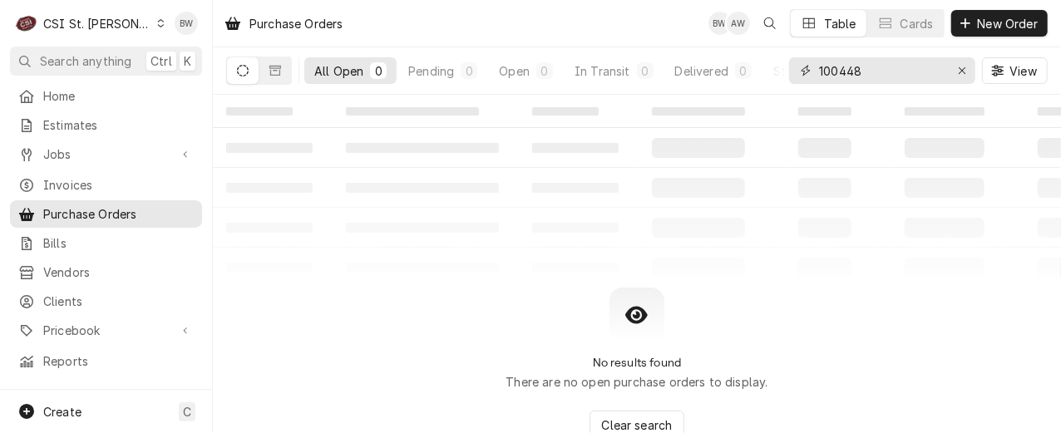
drag, startPoint x: 881, startPoint y: 72, endPoint x: 787, endPoint y: 71, distance: 94.8
click at [787, 71] on div "All Open 0 Pending 0 Open 0 In Transit 0 Delivered 0 Stocked 0 100448 View" at bounding box center [636, 70] width 821 height 47
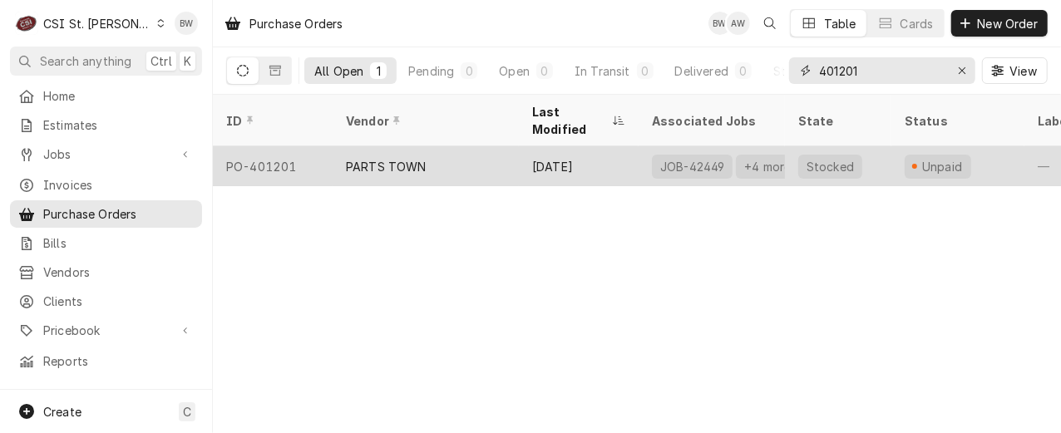
type input "401201"
click at [319, 146] on div "PO-401201" at bounding box center [273, 166] width 120 height 40
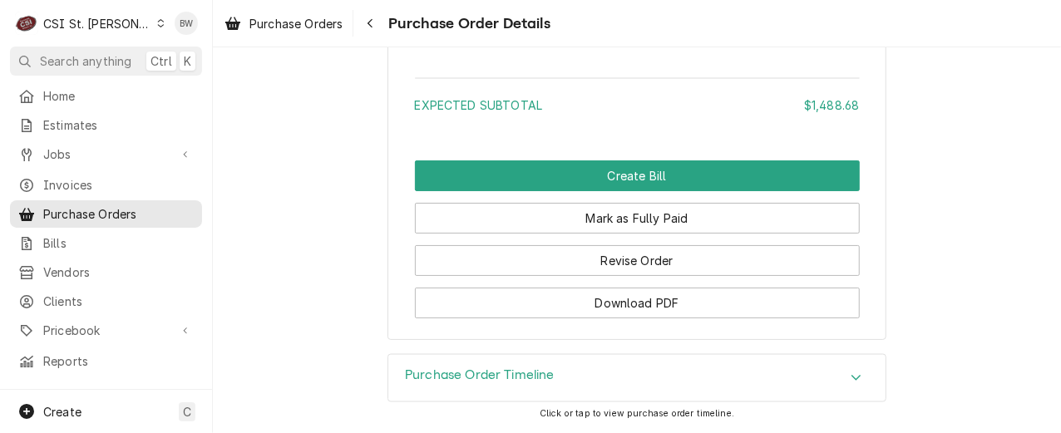
scroll to position [4963, 0]
